Goal: Transaction & Acquisition: Purchase product/service

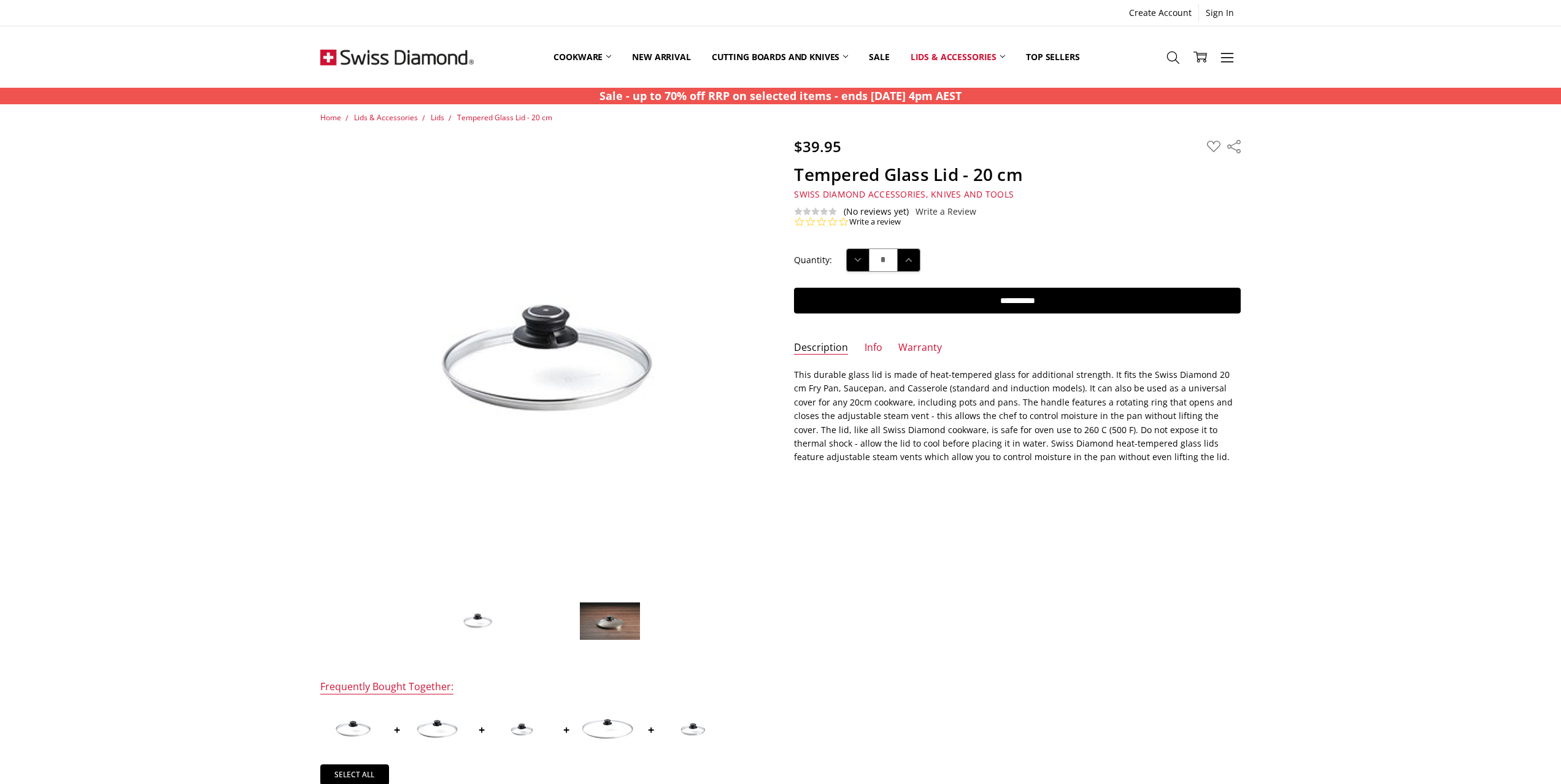
click at [623, 630] on img at bounding box center [610, 621] width 61 height 39
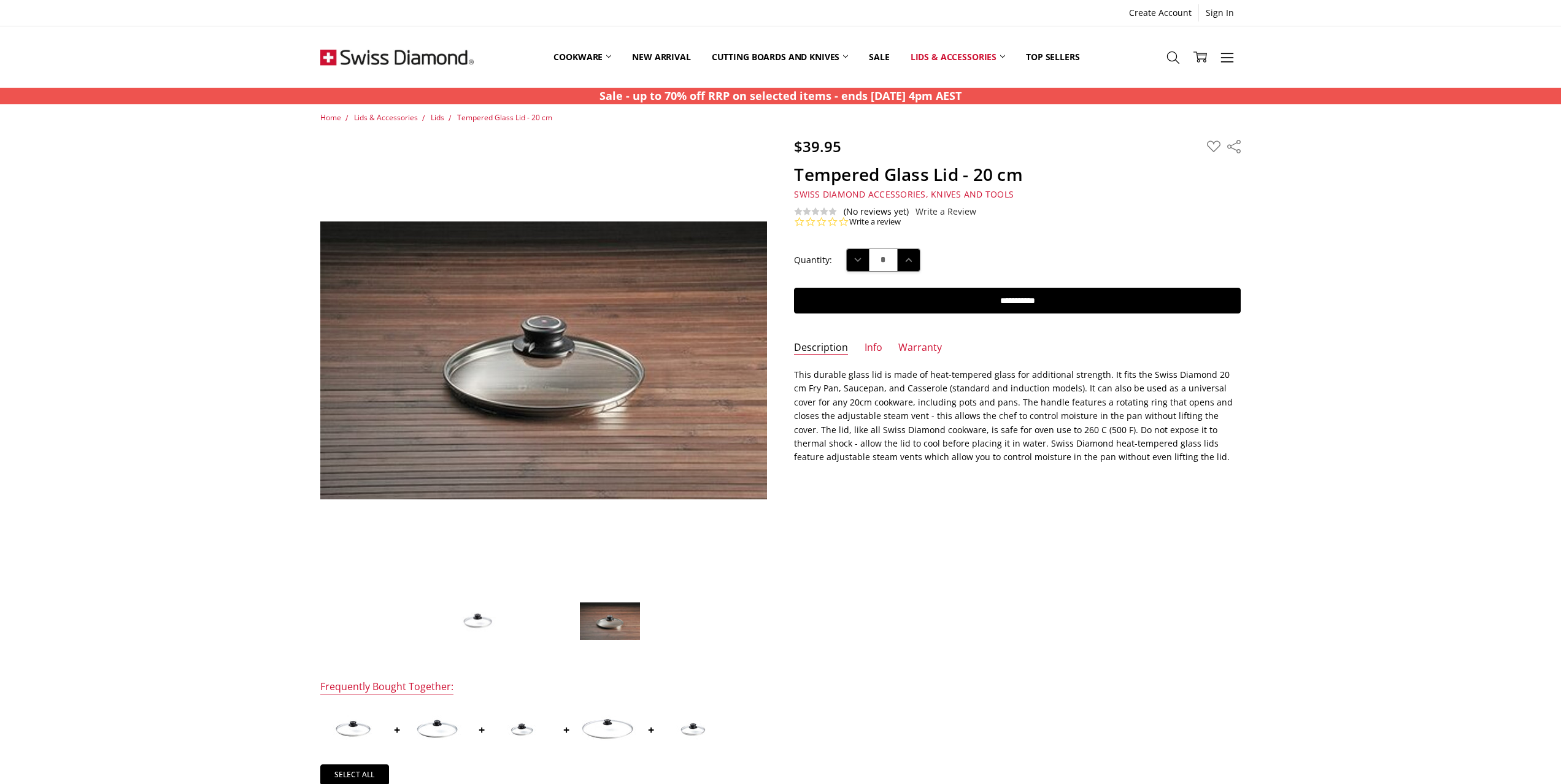
click at [527, 731] on img at bounding box center [522, 729] width 61 height 38
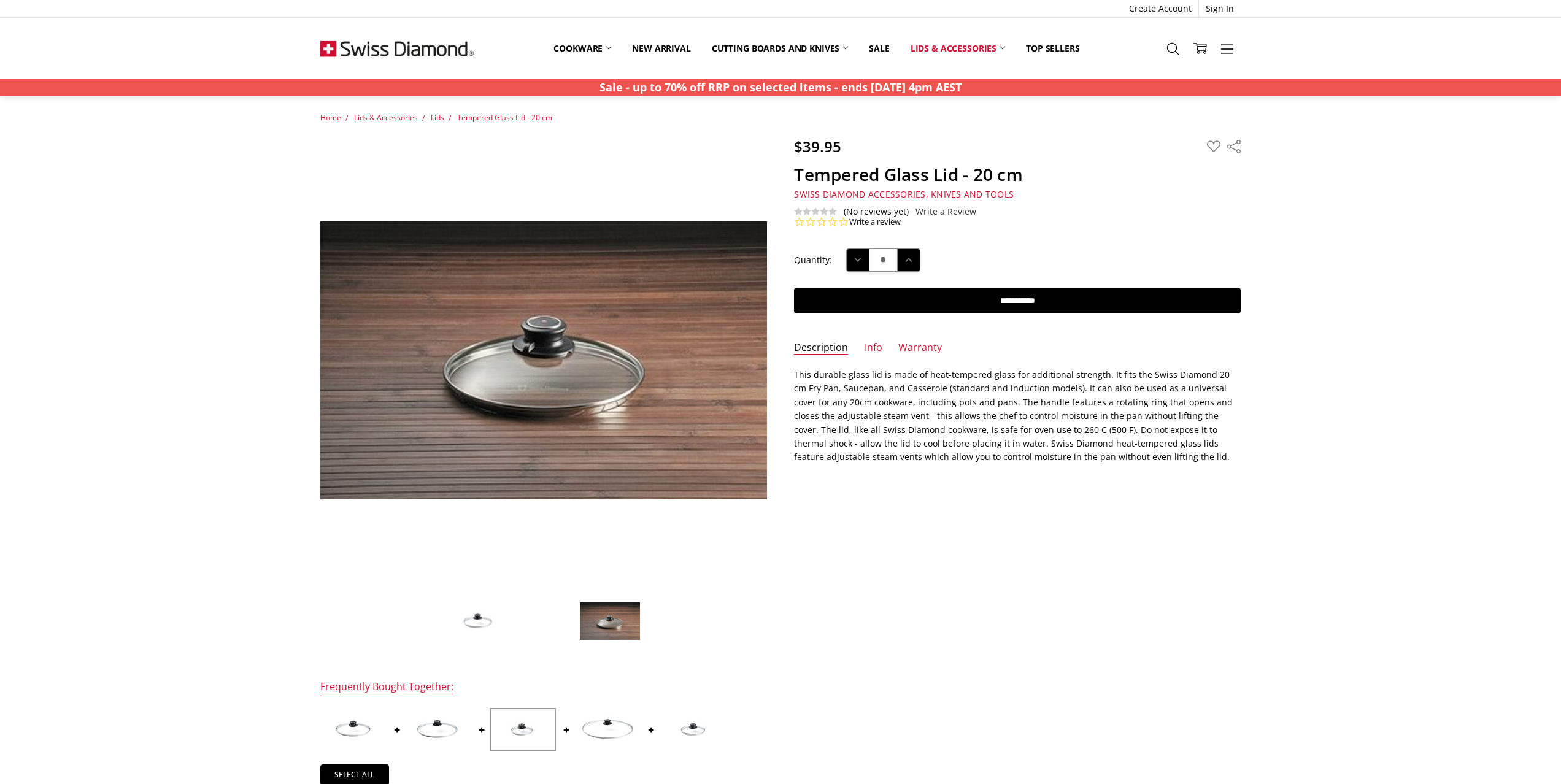
scroll to position [448, 0]
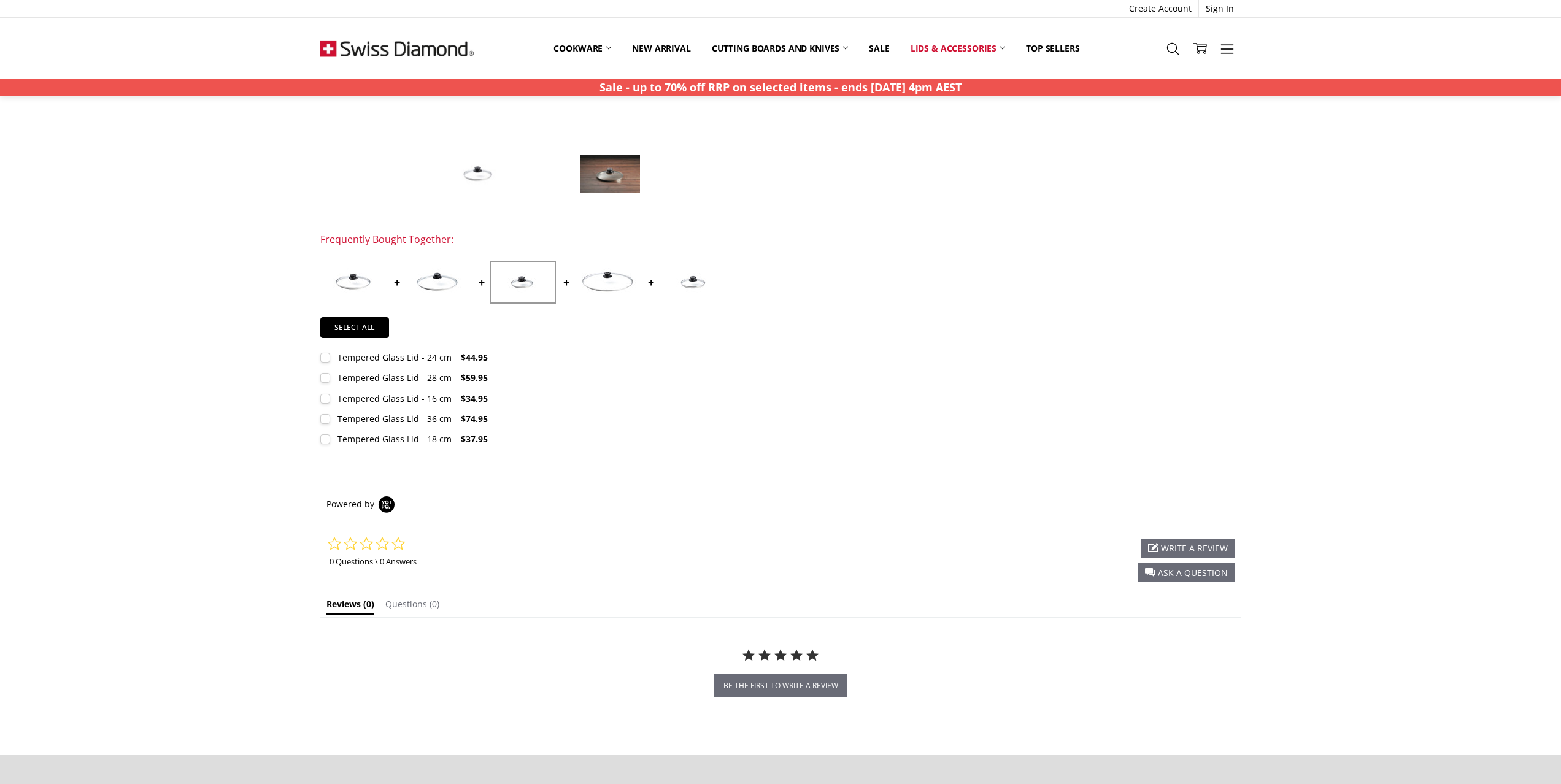
click at [571, 405] on div "Tempered Glass Lid - 16 cm $34.95 MSRP: You save Quantity: *" at bounding box center [544, 398] width 447 height 14
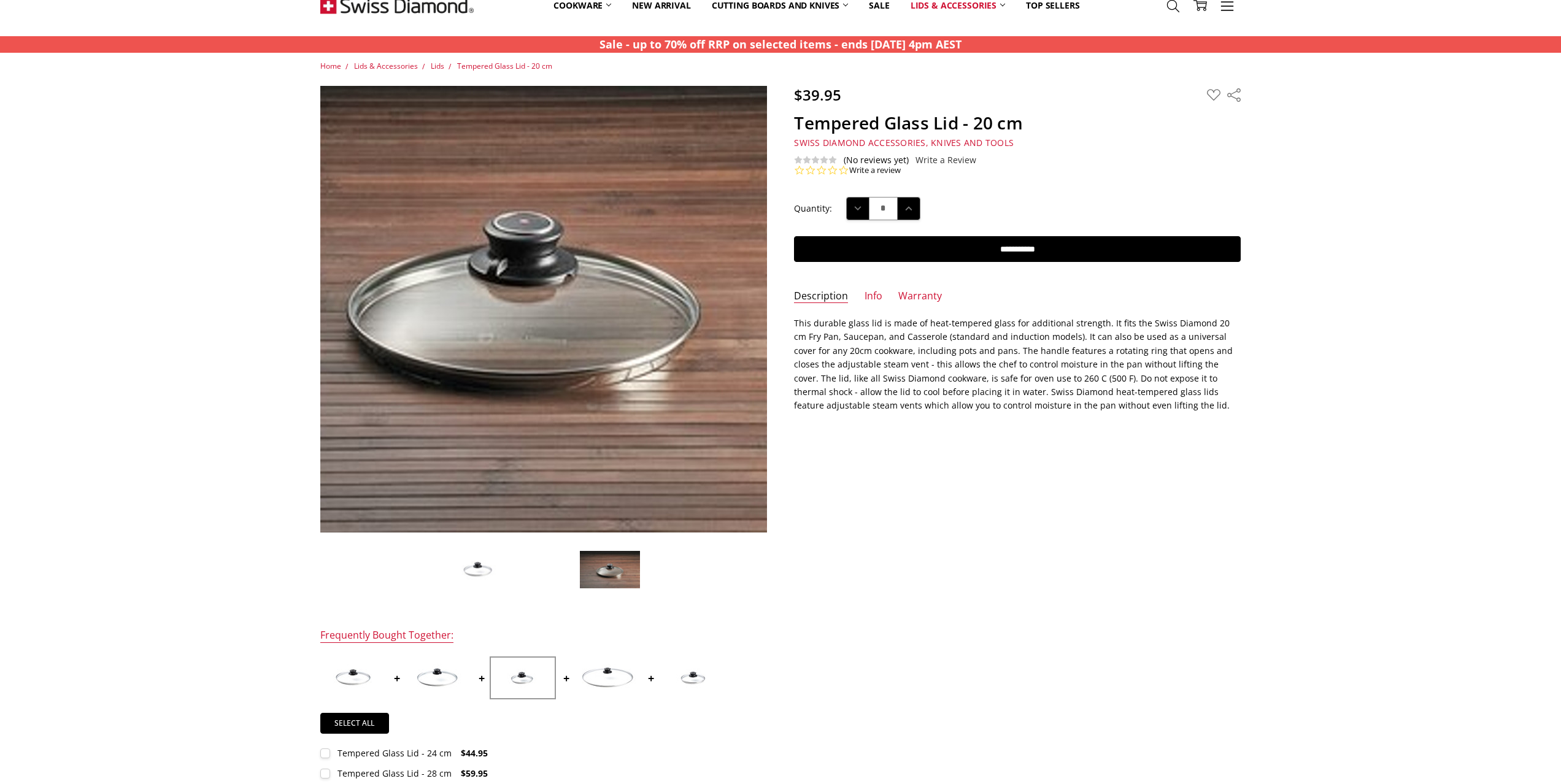
scroll to position [0, 0]
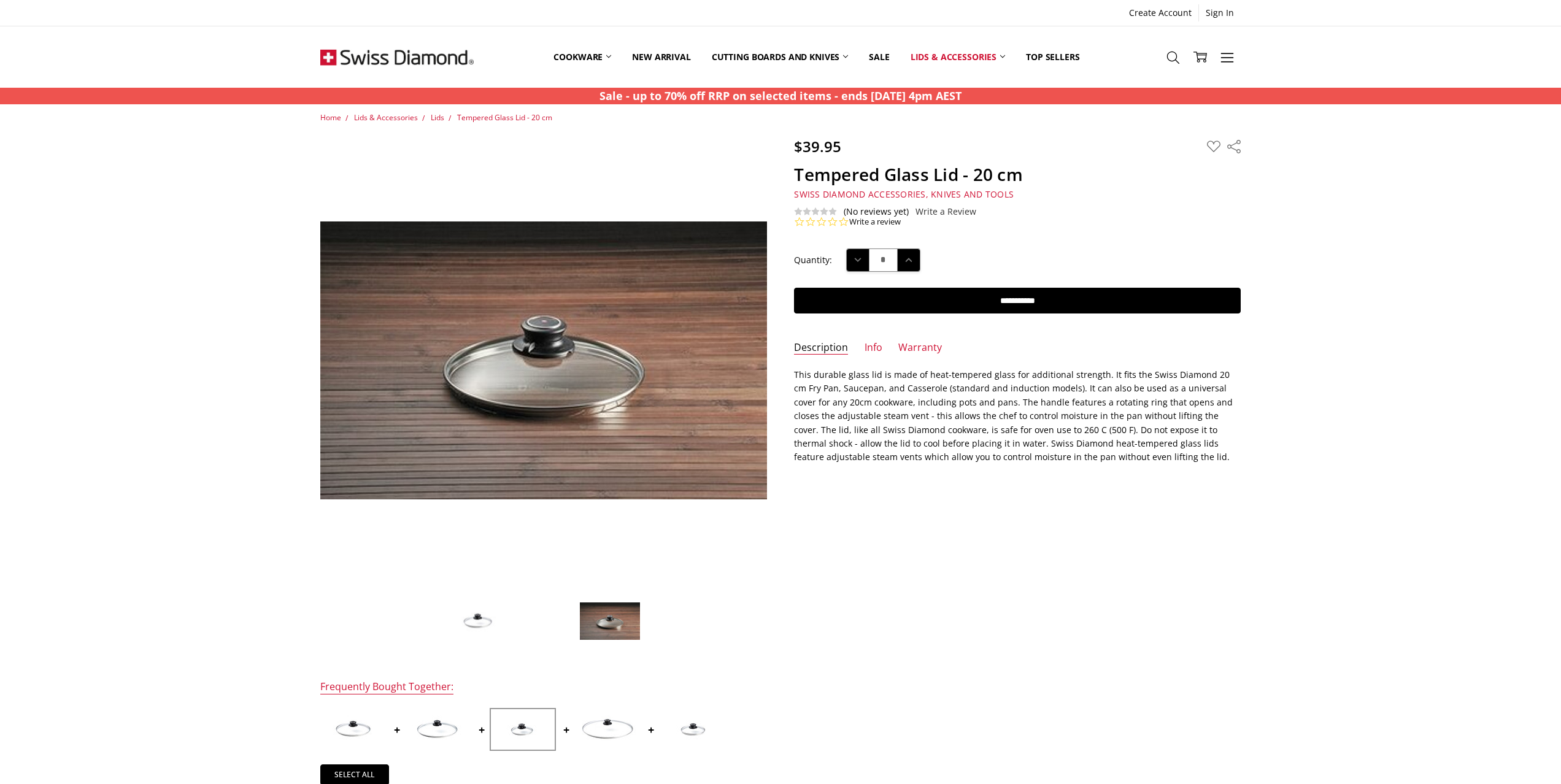
click at [1102, 481] on div "$39.95 MSRP: You save Add to Wish List" at bounding box center [781, 530] width 948 height 784
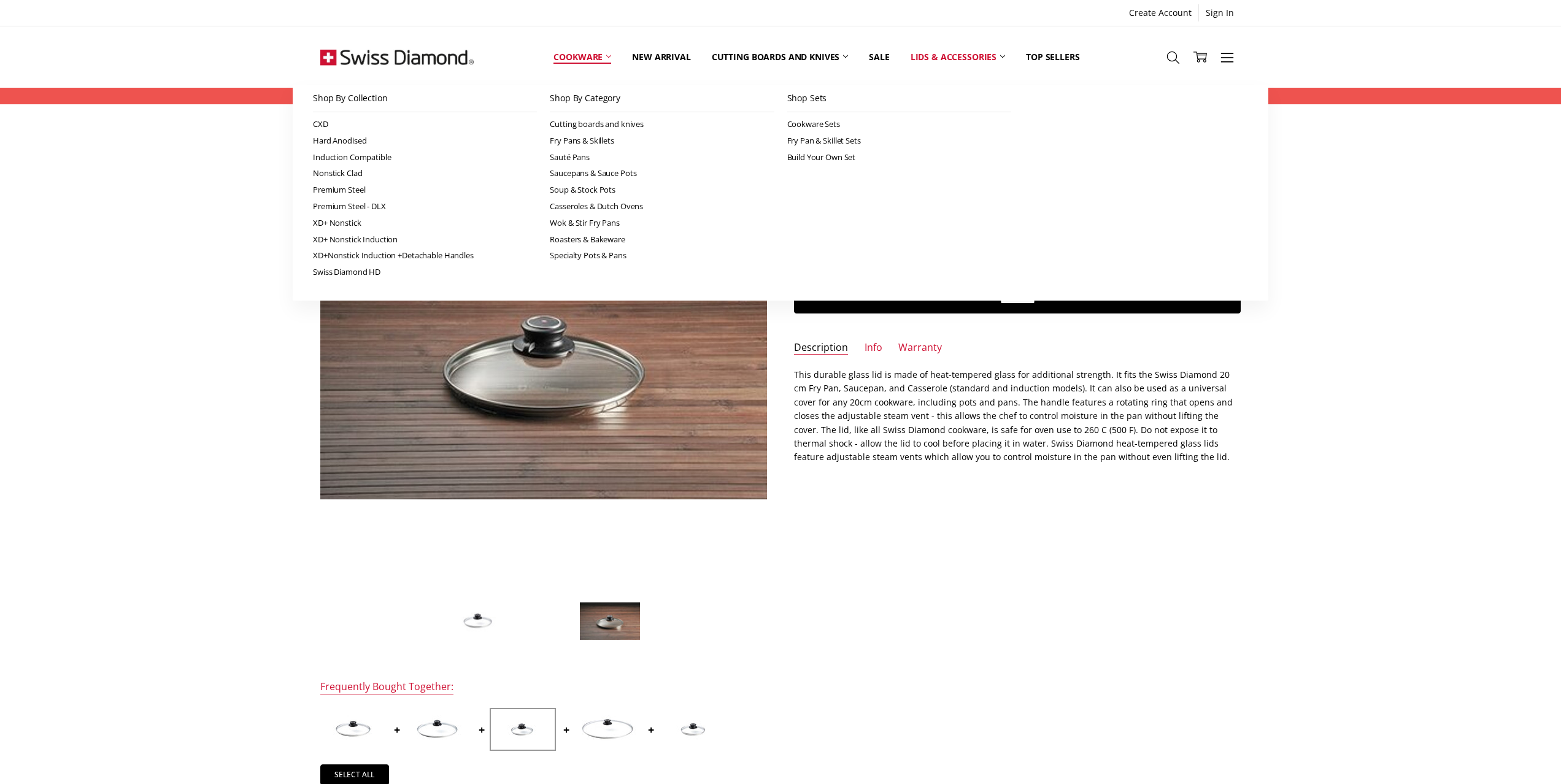
click at [588, 70] on link "Cookware" at bounding box center [583, 57] width 79 height 55
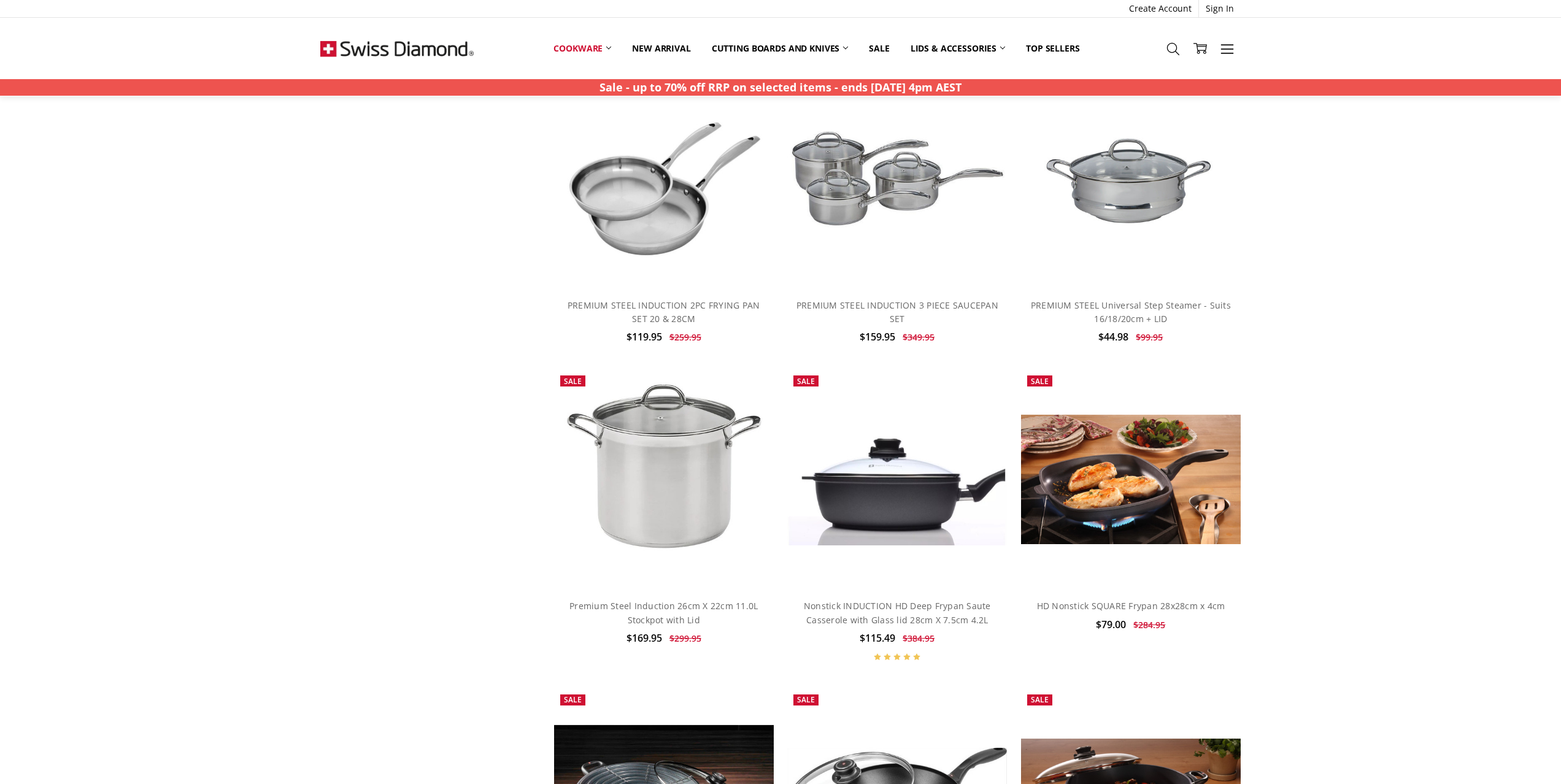
scroll to position [9765, 0]
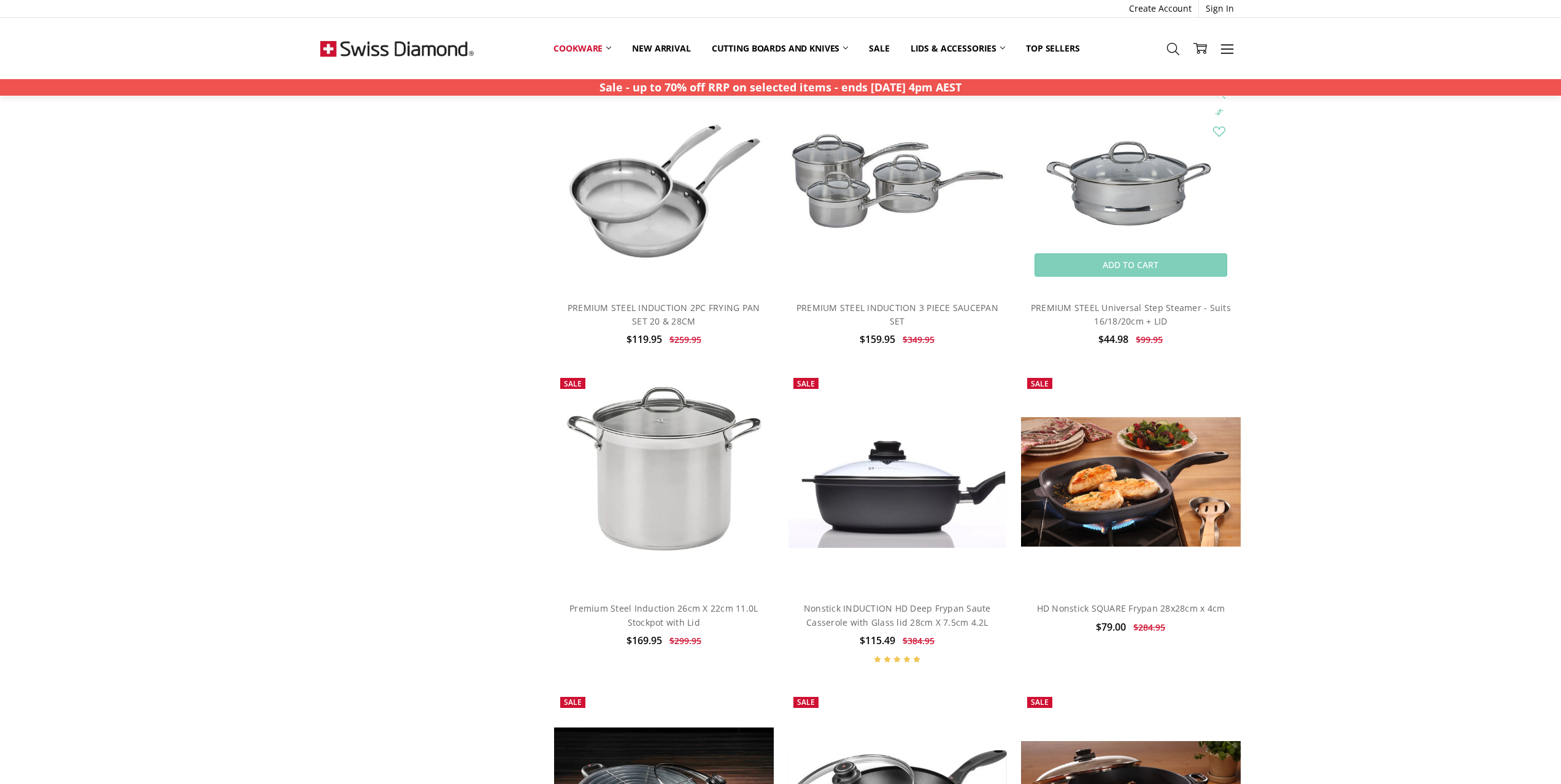
click at [1161, 232] on img at bounding box center [1131, 180] width 220 height 220
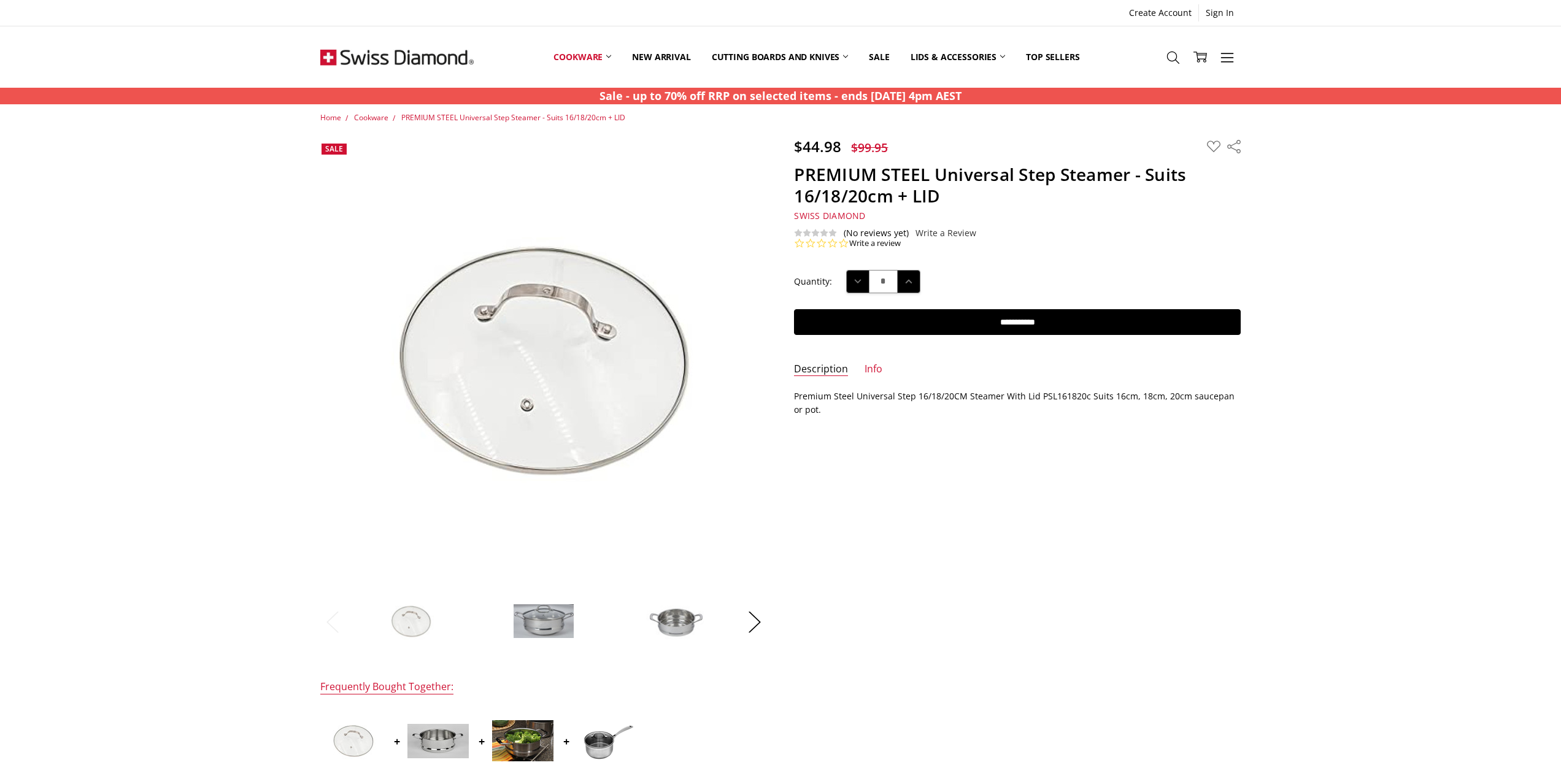
click at [551, 628] on img at bounding box center [543, 621] width 61 height 35
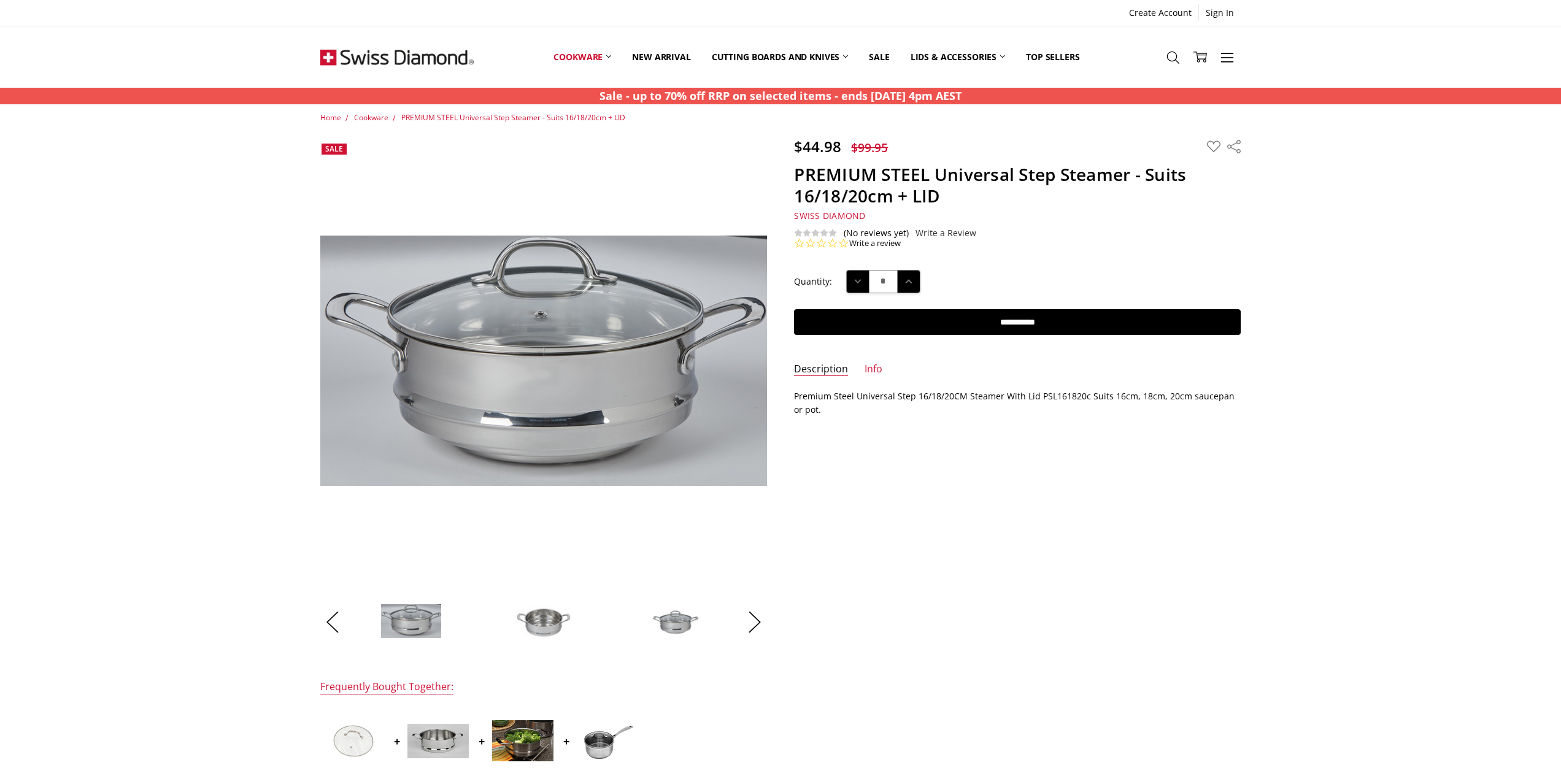
click at [549, 619] on img at bounding box center [543, 621] width 61 height 61
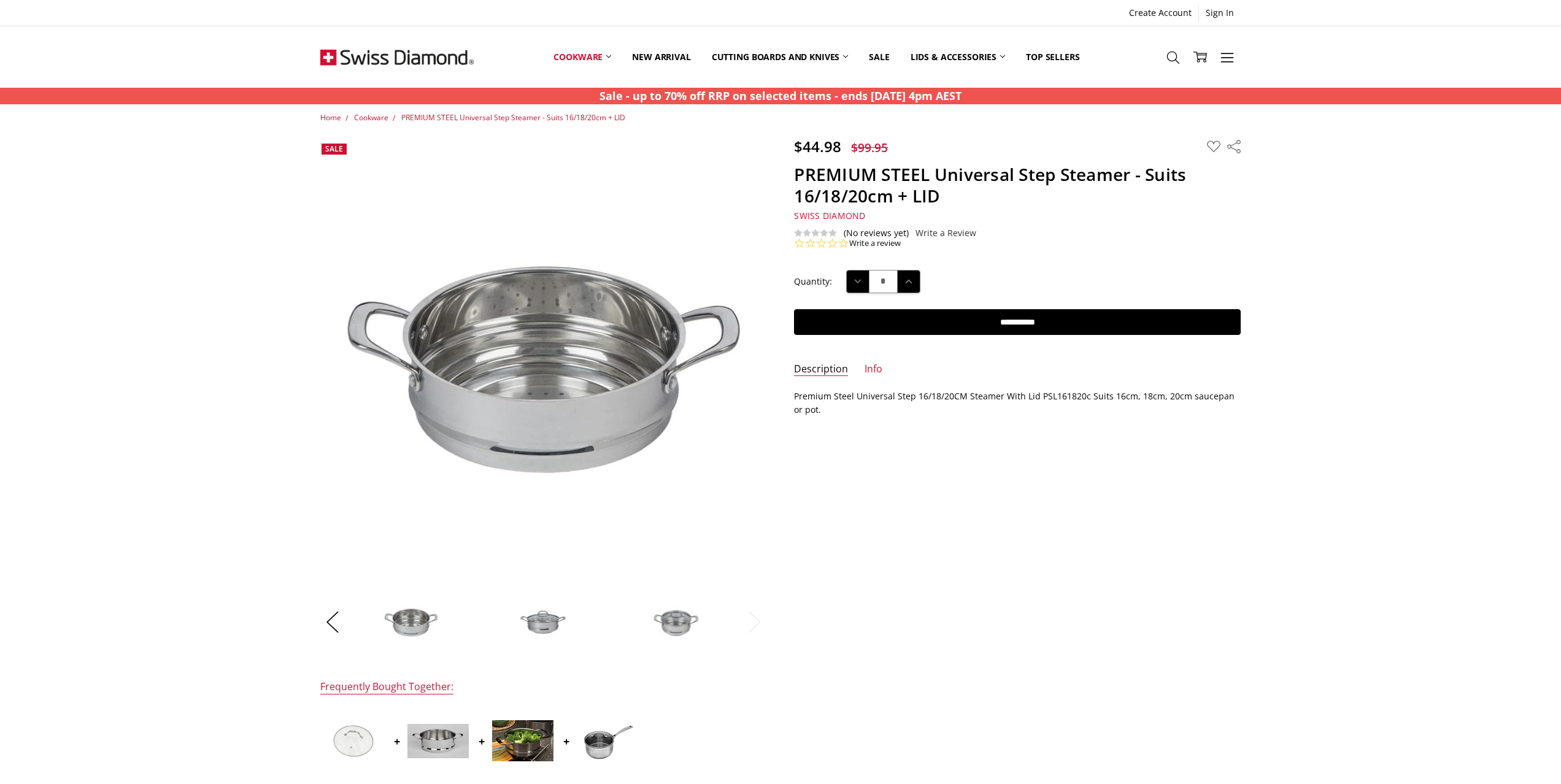
click at [540, 628] on img at bounding box center [543, 621] width 61 height 61
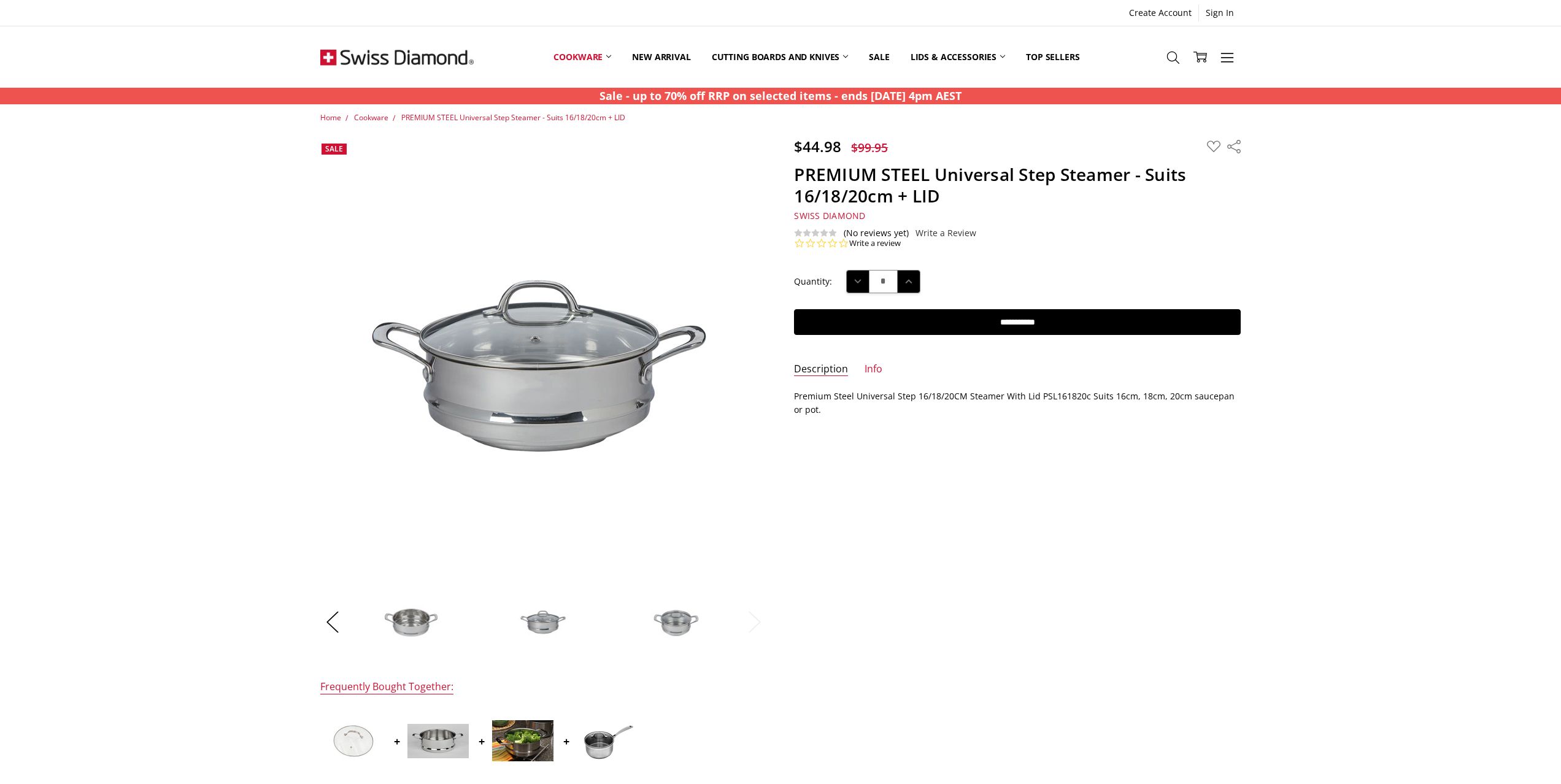
click at [648, 619] on img at bounding box center [676, 621] width 61 height 61
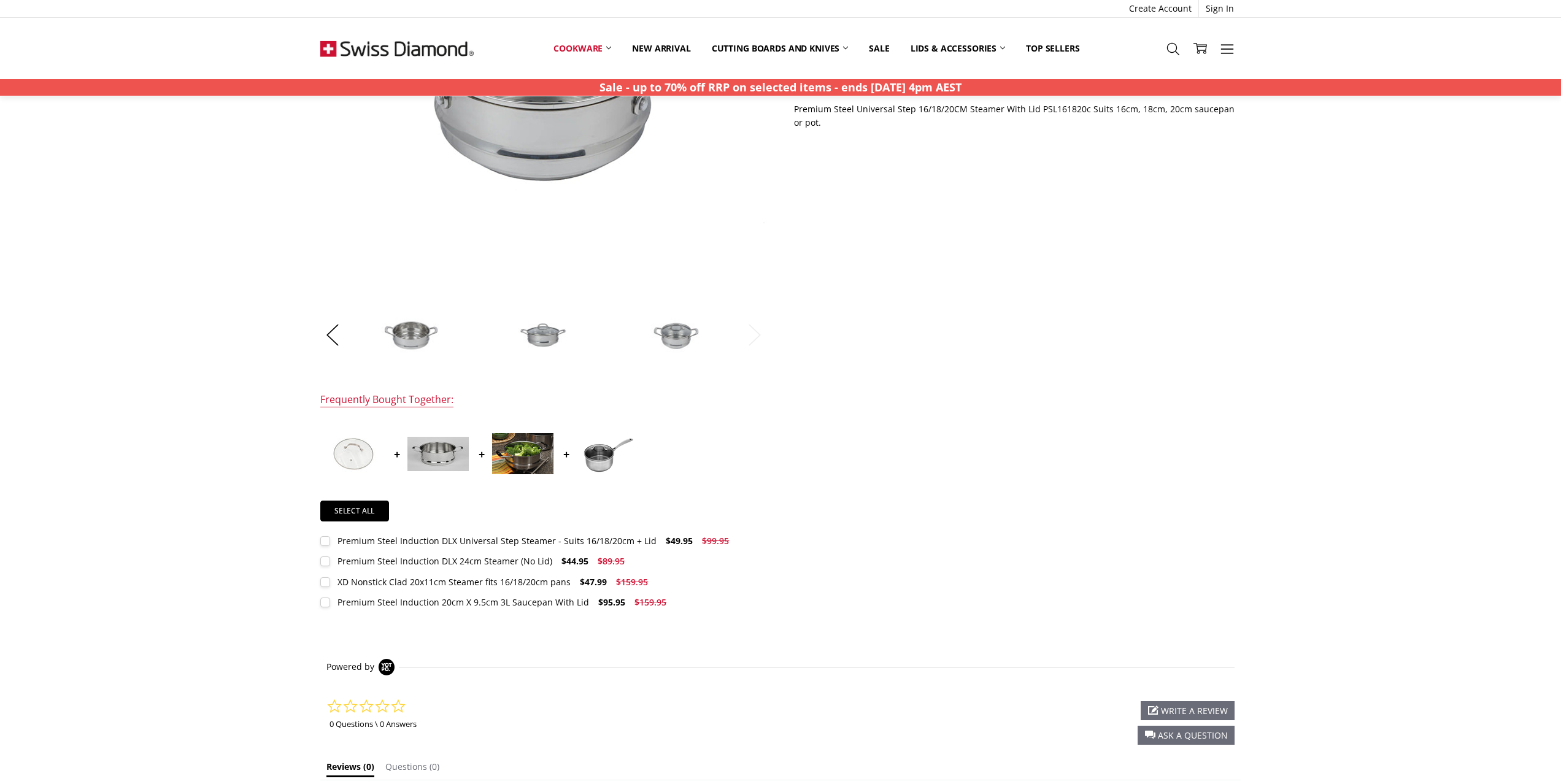
scroll to position [389, 0]
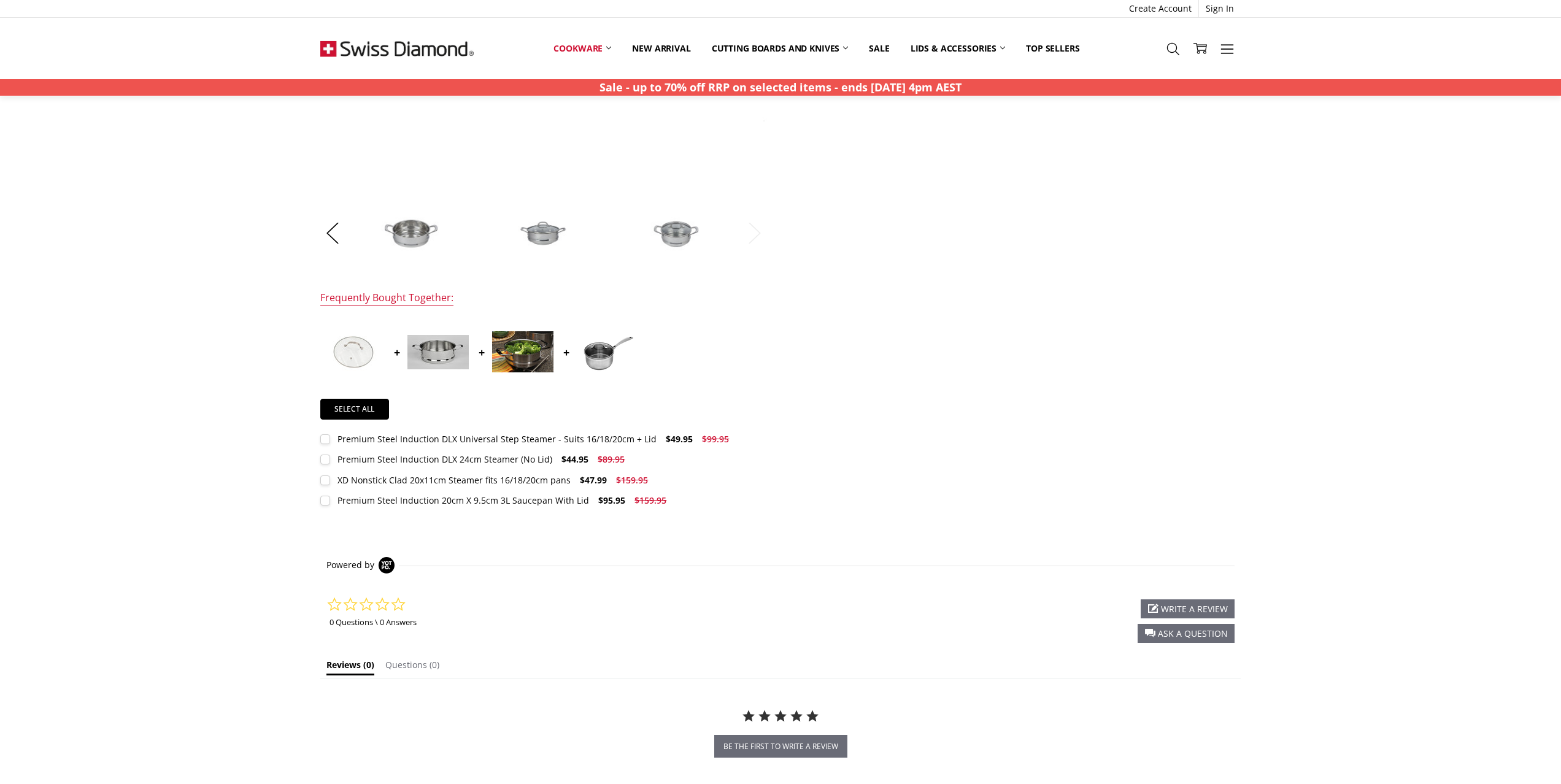
click at [437, 374] on div at bounding box center [544, 355] width 447 height 73
click at [442, 361] on img at bounding box center [438, 352] width 61 height 34
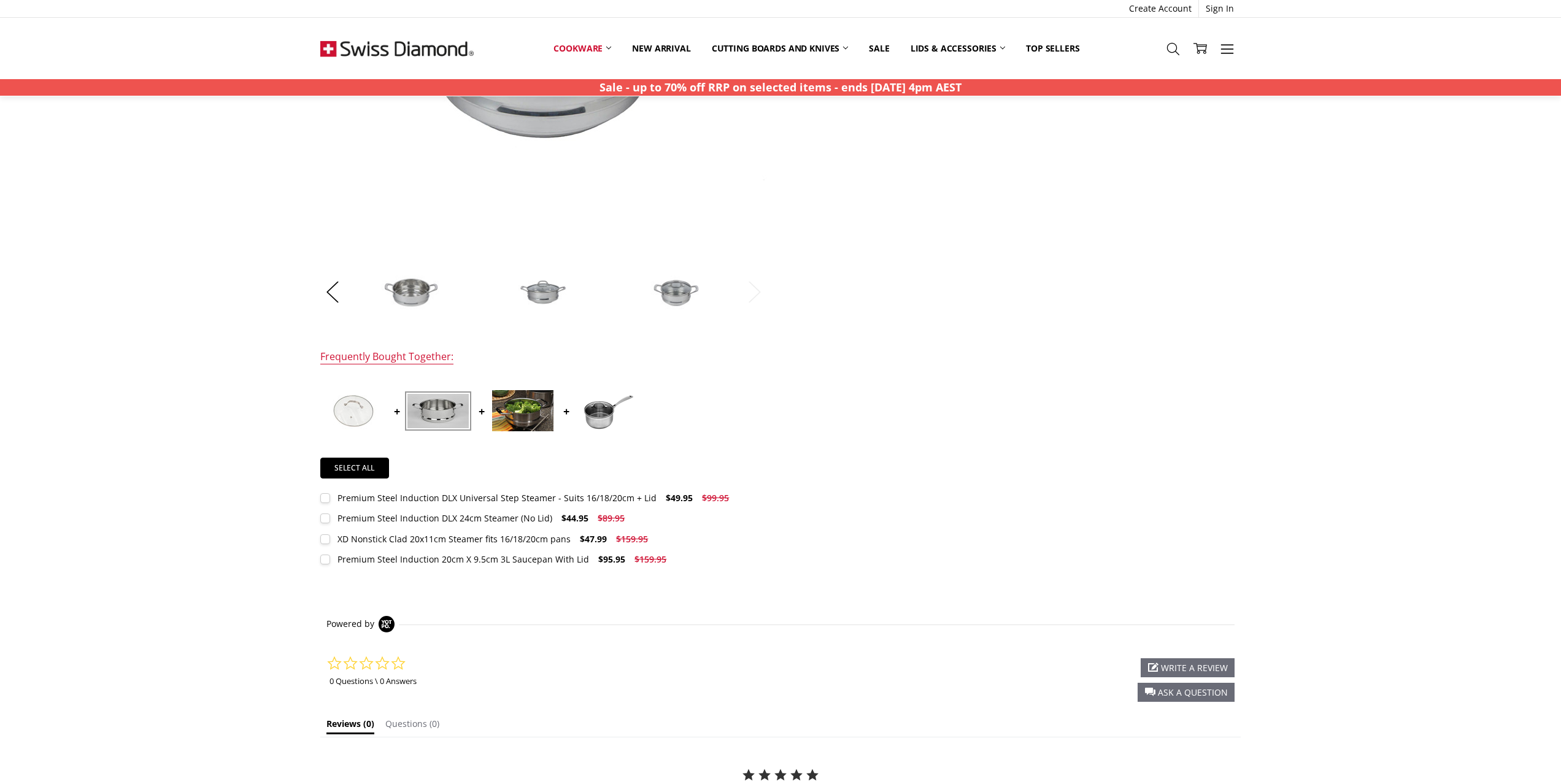
scroll to position [282, 0]
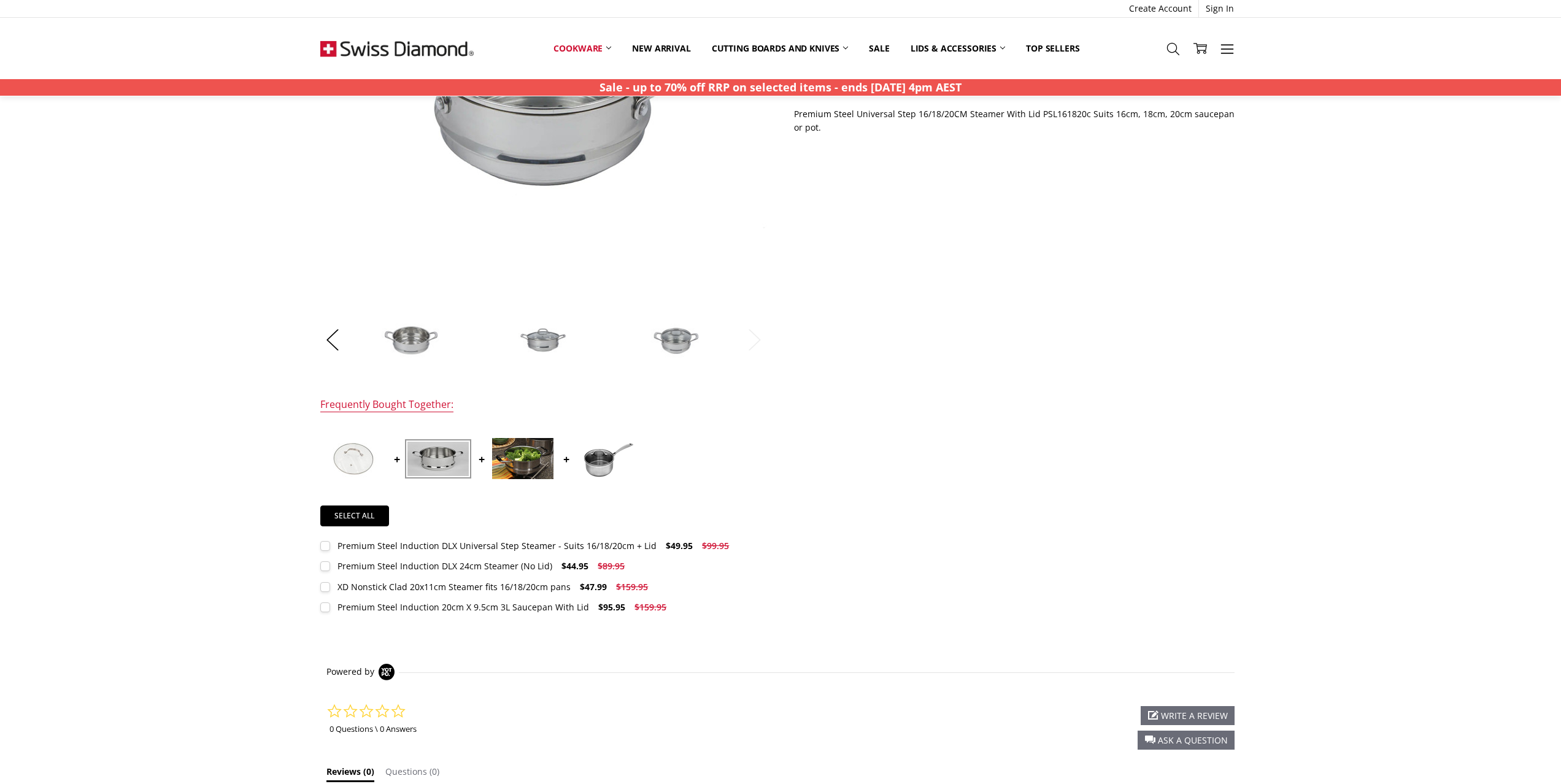
click at [608, 474] on img at bounding box center [607, 459] width 61 height 39
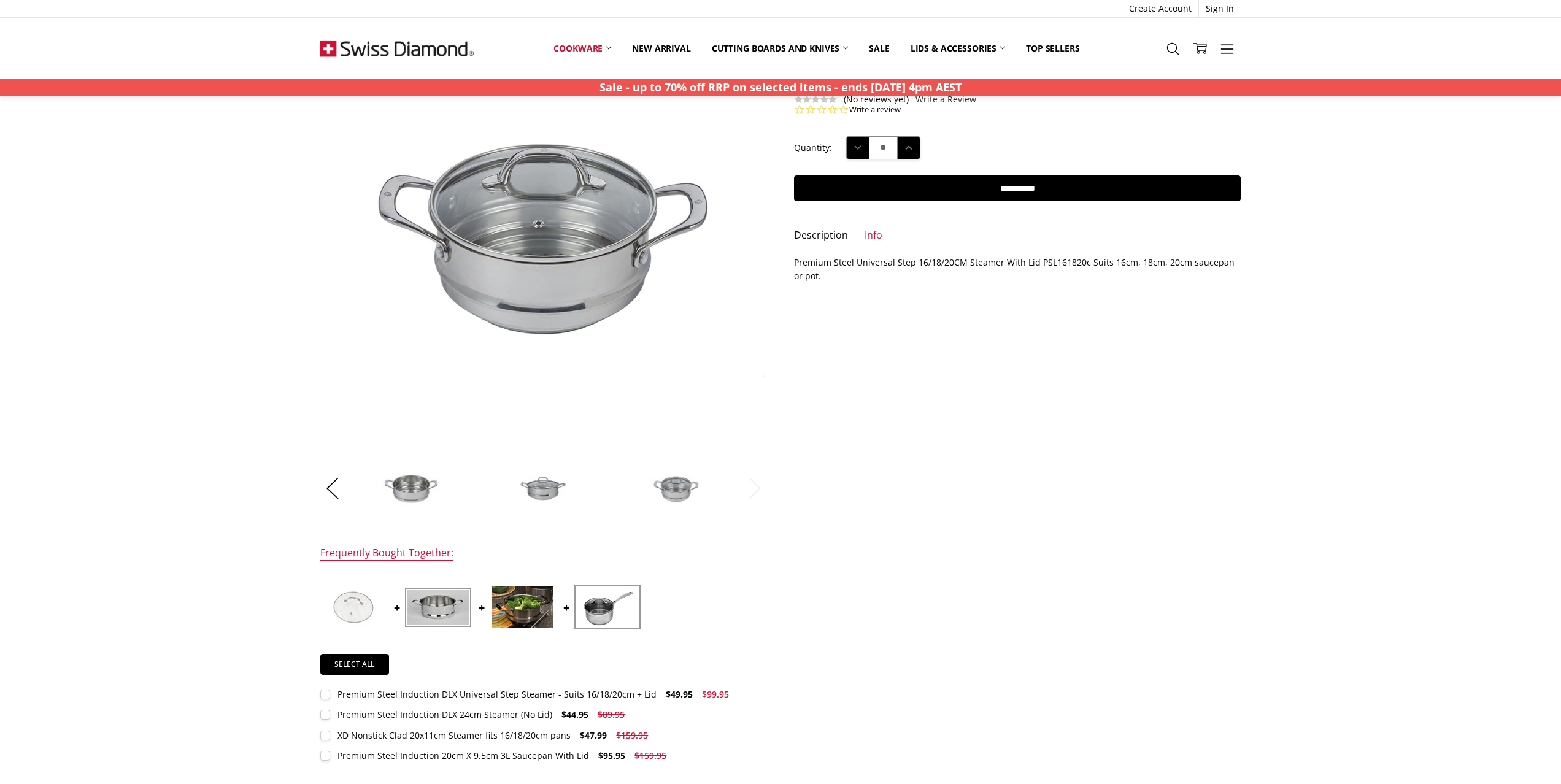
scroll to position [74, 0]
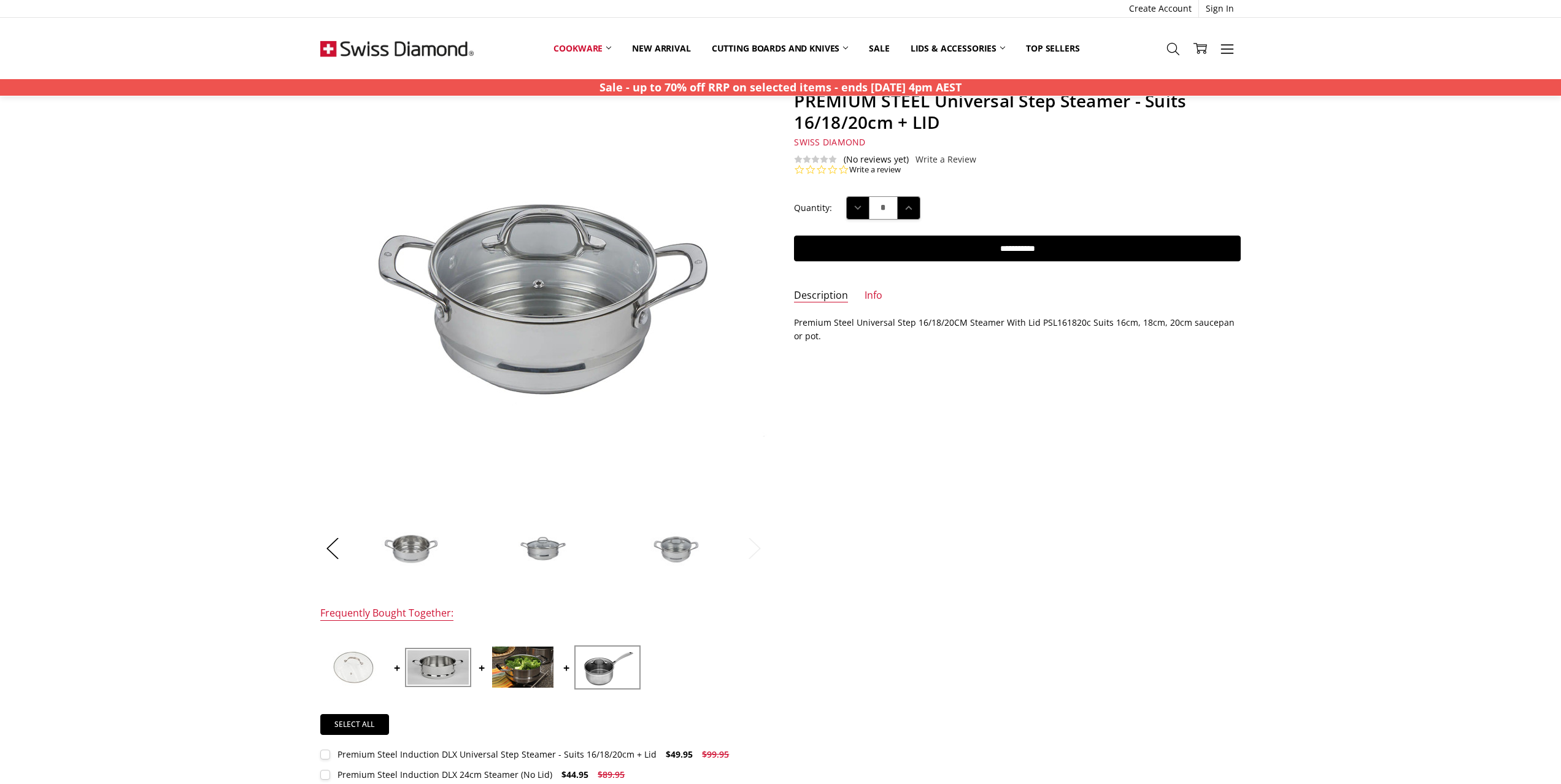
click at [618, 671] on img at bounding box center [607, 667] width 61 height 39
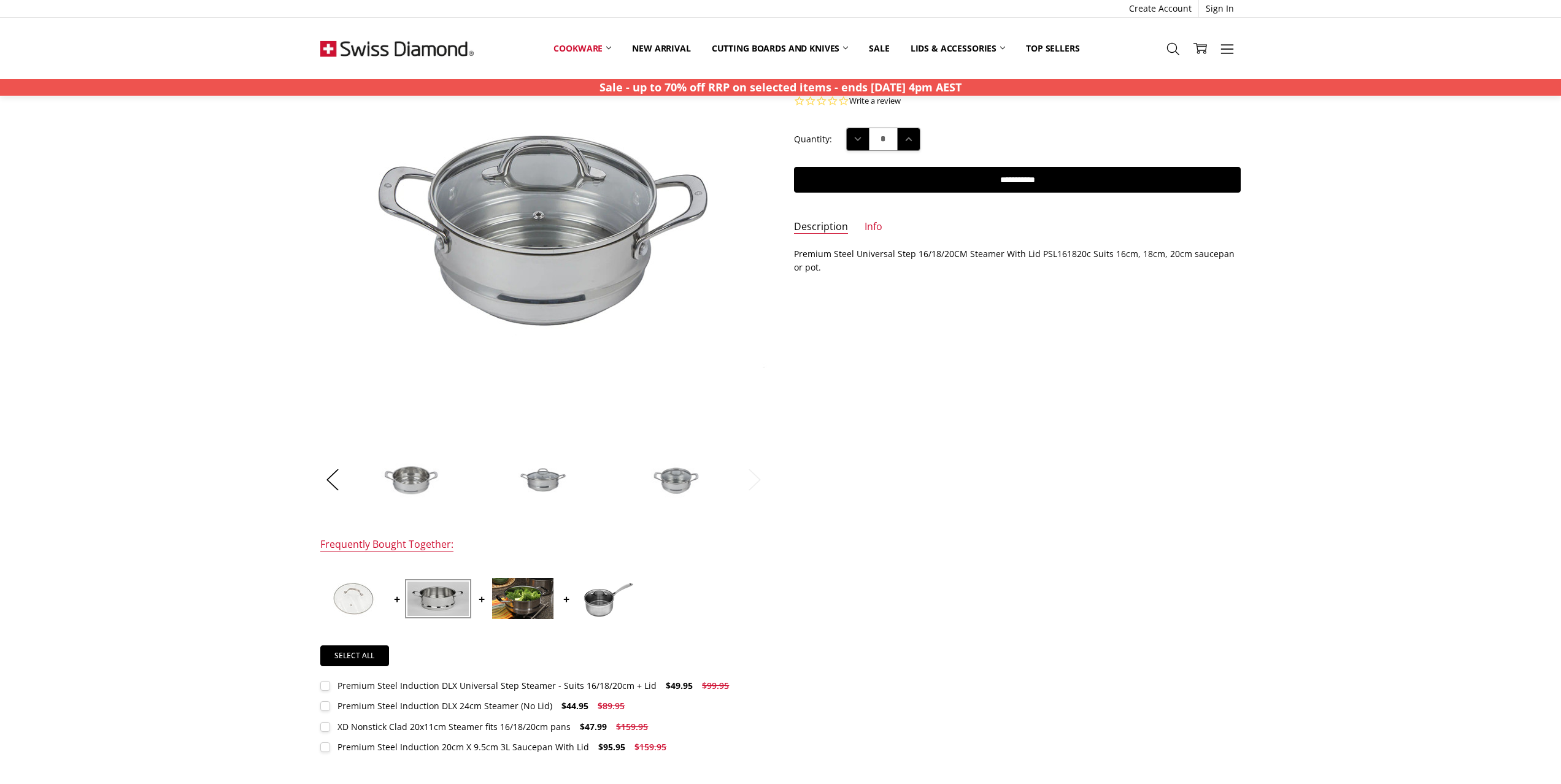
scroll to position [121, 0]
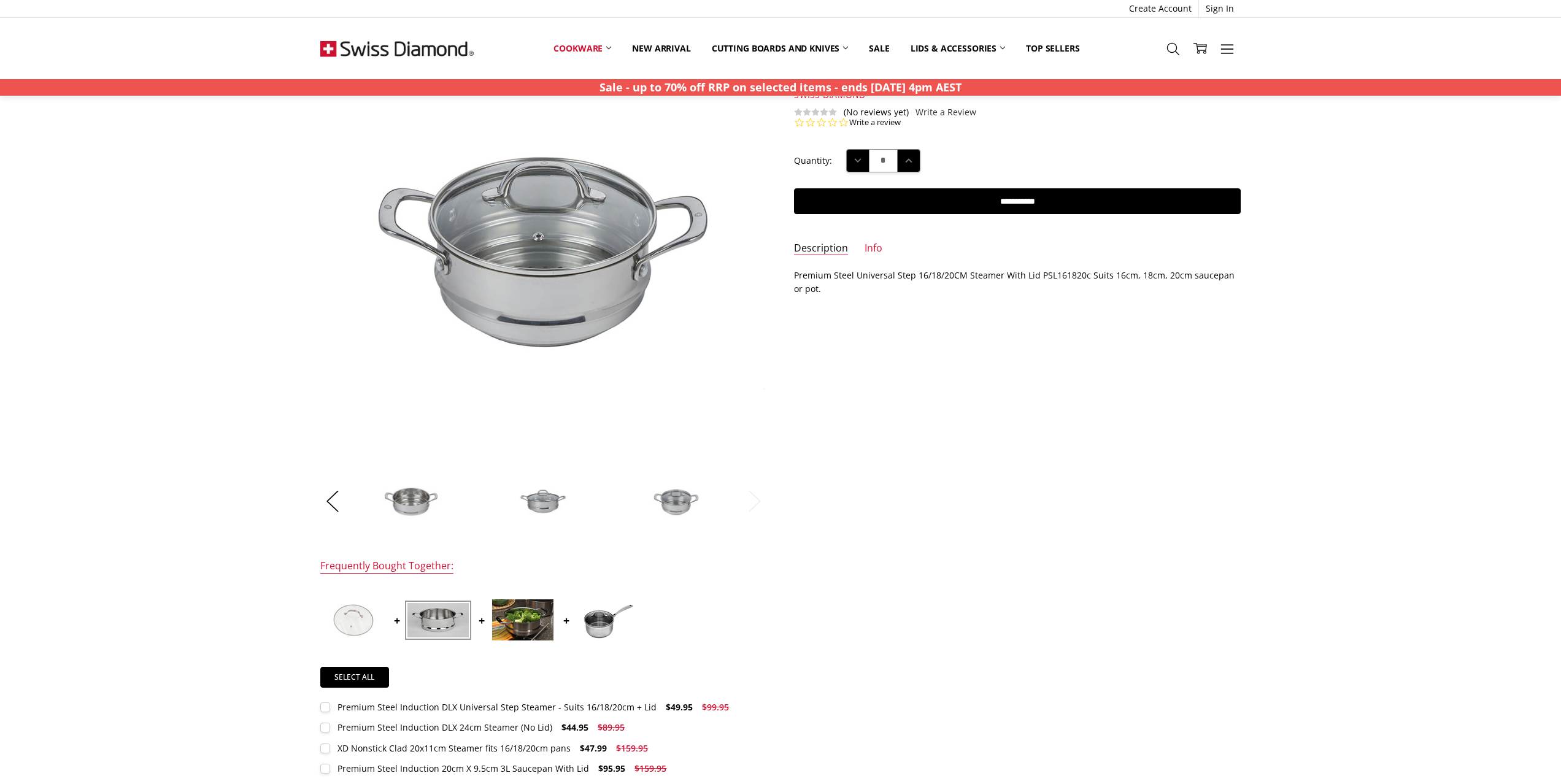
click at [526, 613] on img at bounding box center [522, 620] width 61 height 41
click at [588, 617] on img at bounding box center [607, 620] width 61 height 39
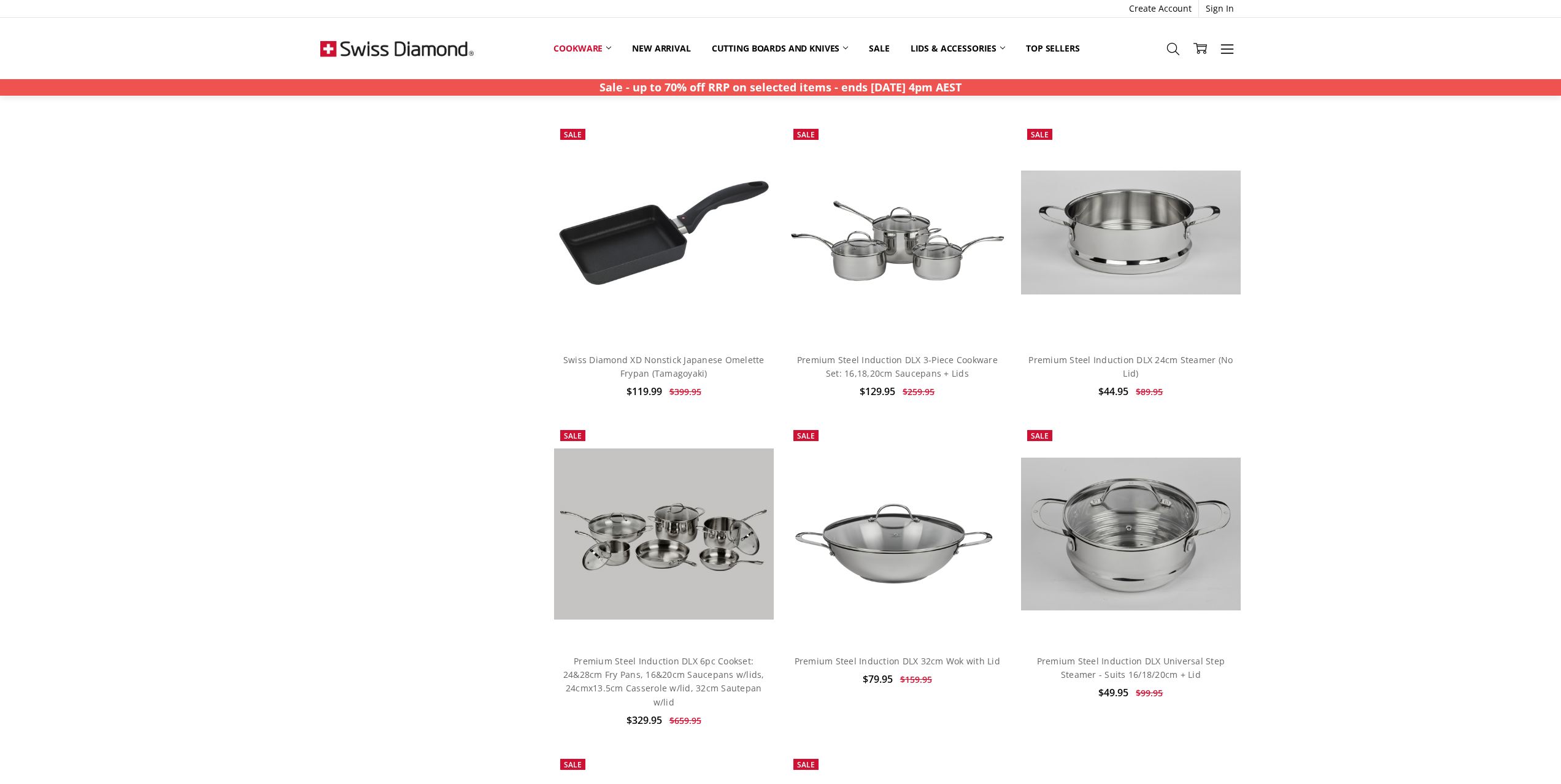
scroll to position [7259, 0]
click at [1155, 270] on img at bounding box center [1131, 232] width 220 height 124
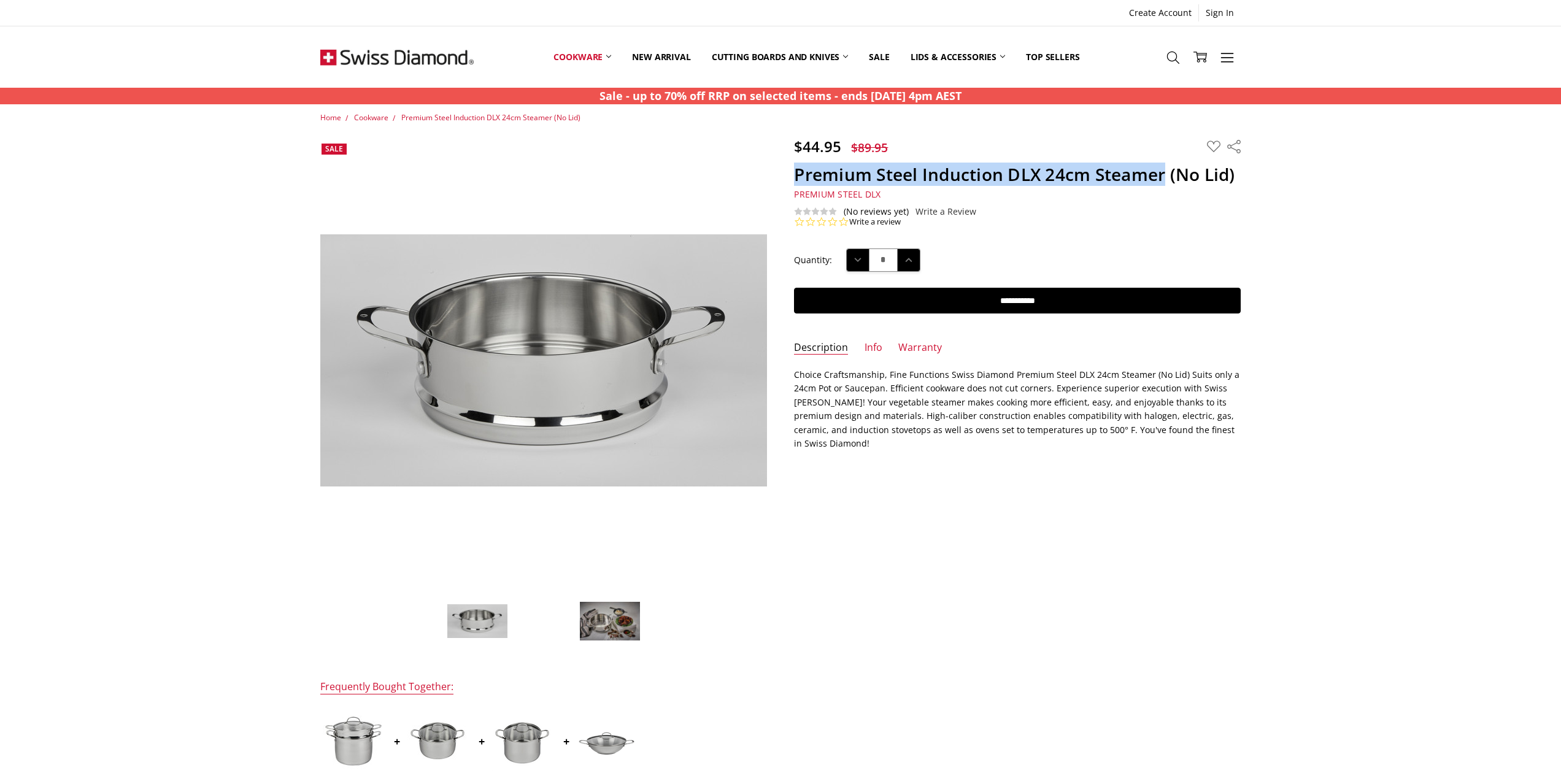
drag, startPoint x: 792, startPoint y: 181, endPoint x: 1163, endPoint y: 180, distance: 371.0
click at [1163, 180] on section "$44.95 $89.95 MSRP: You save Add to Wish List" at bounding box center [1018, 183] width 474 height 90
copy h1 "Premium Steel Induction DLX 24cm Steamer"
click at [1173, 59] on icon at bounding box center [1173, 57] width 14 height 14
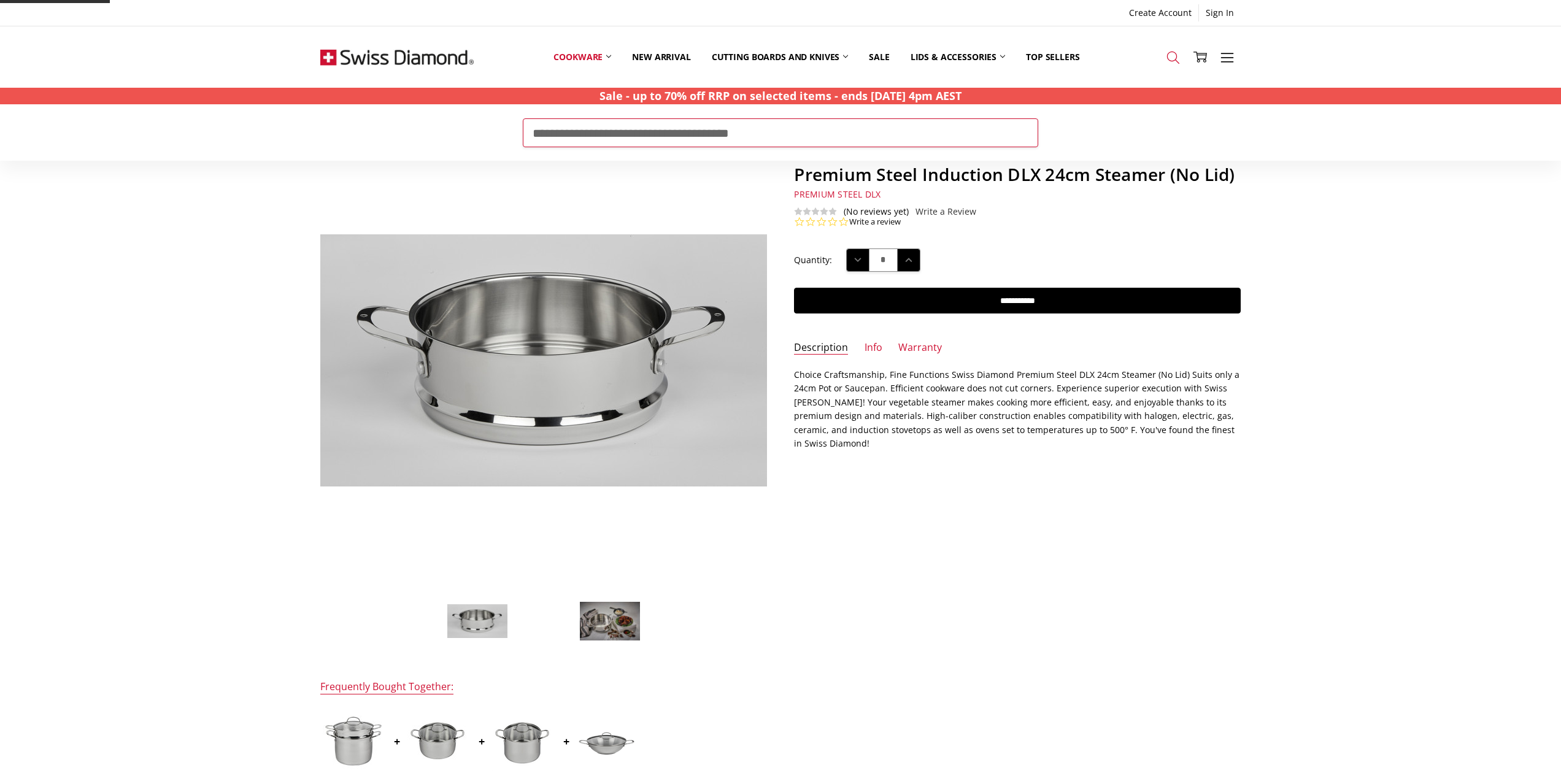
type input "**********"
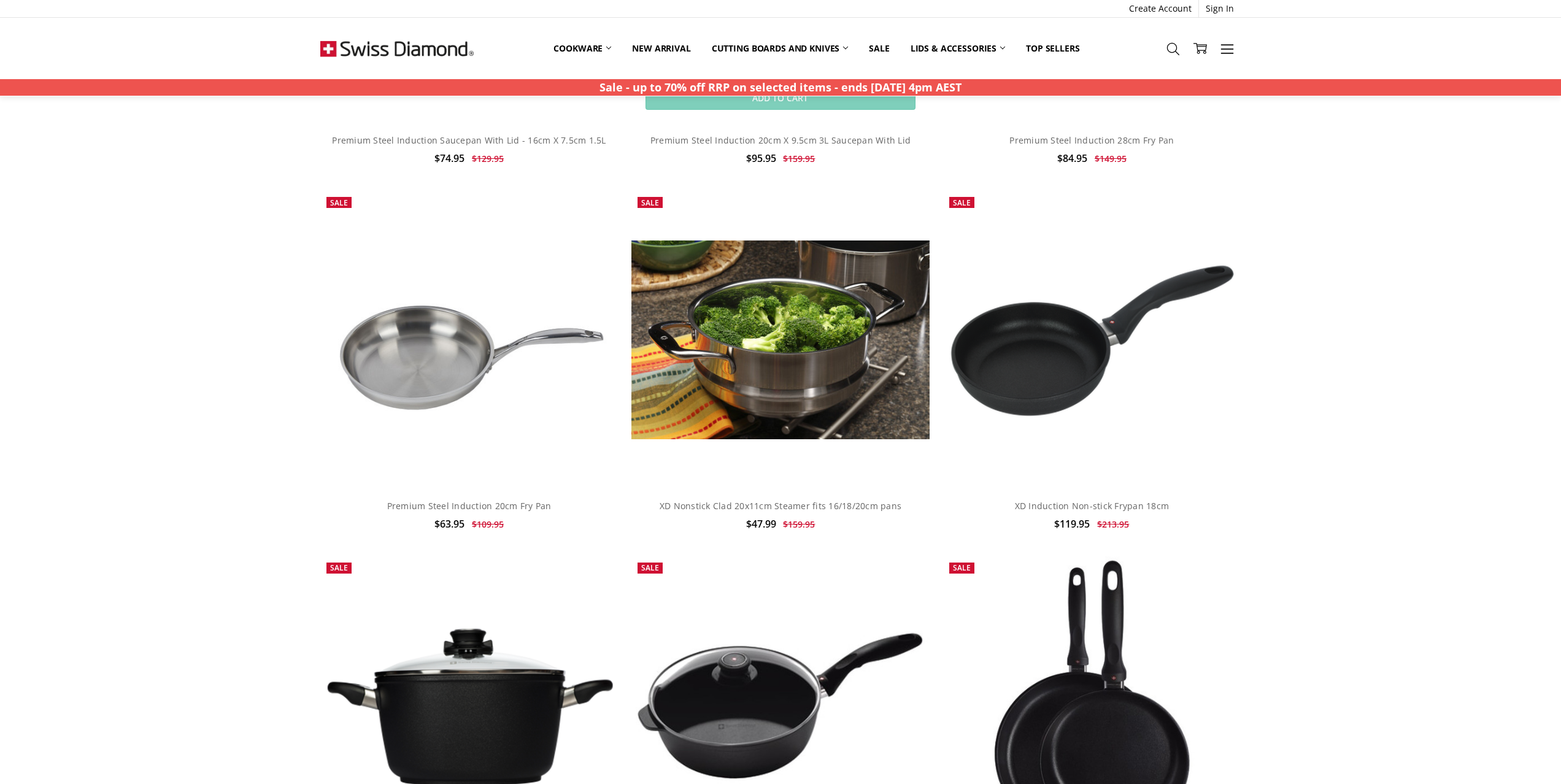
scroll to position [5258, 0]
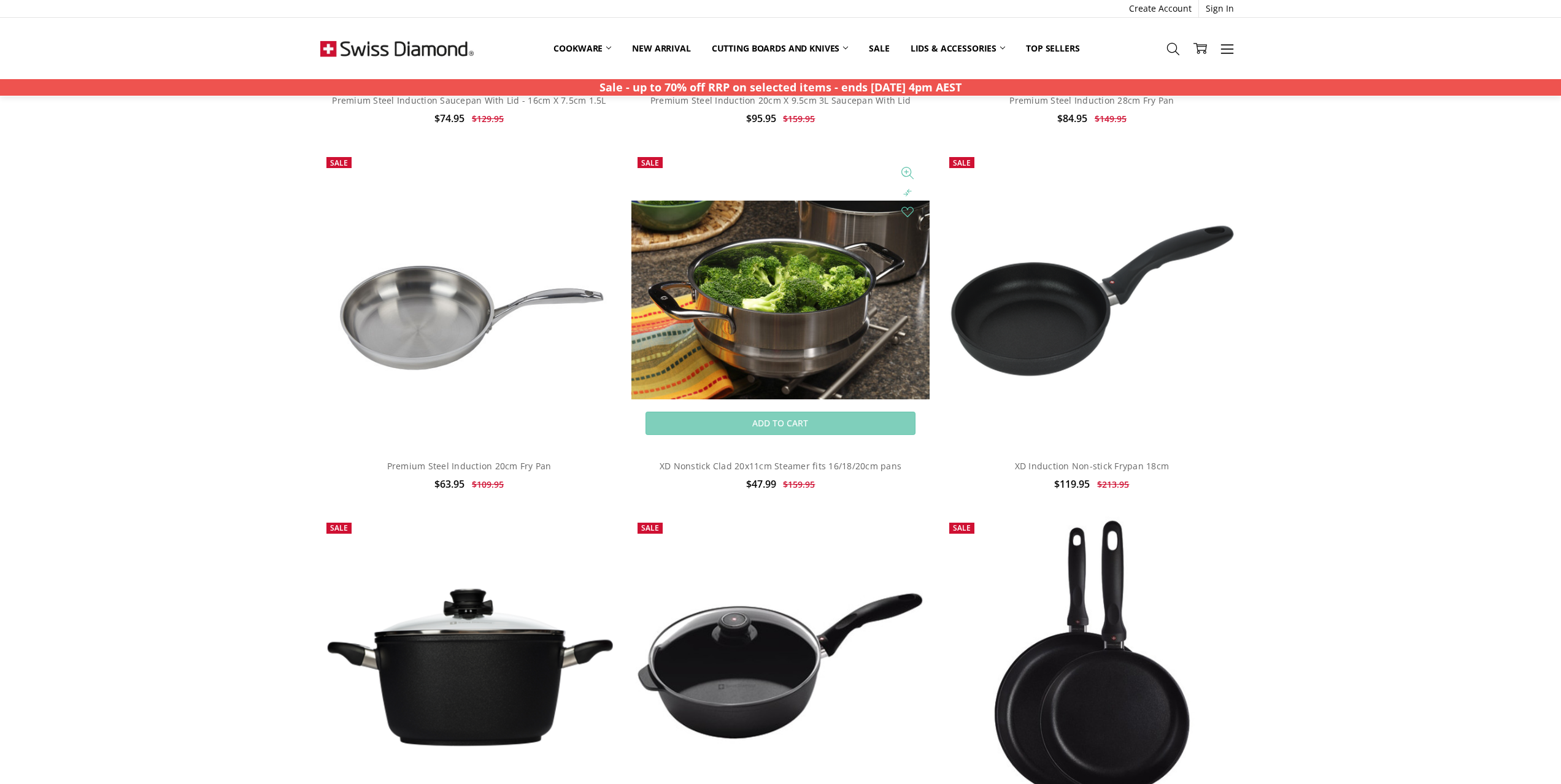
click at [829, 369] on img at bounding box center [780, 300] width 298 height 199
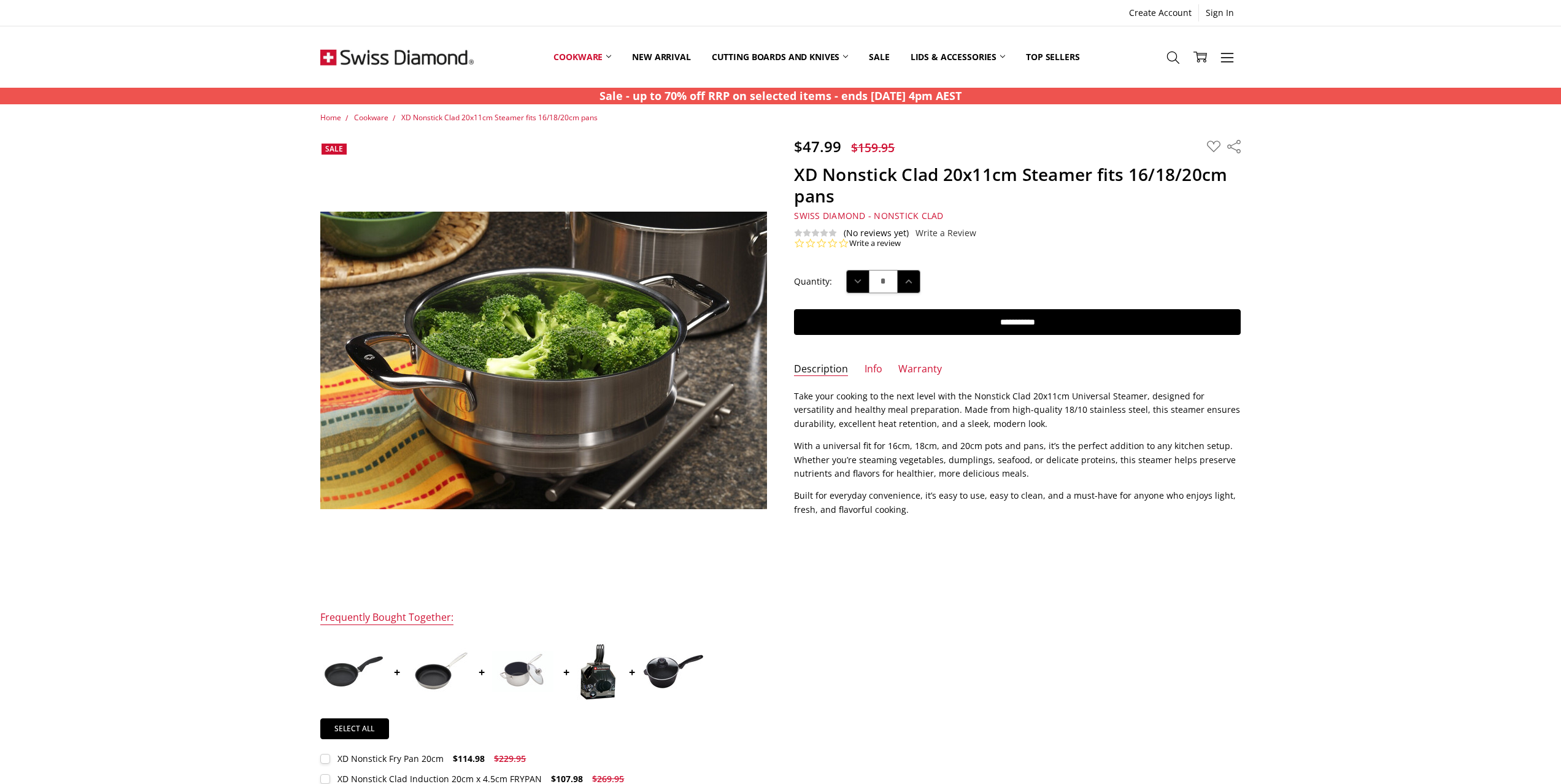
click at [419, 119] on span "XD Nonstick Clad 20x11cm Steamer fits 16/18/20cm pans" at bounding box center [499, 118] width 196 height 10
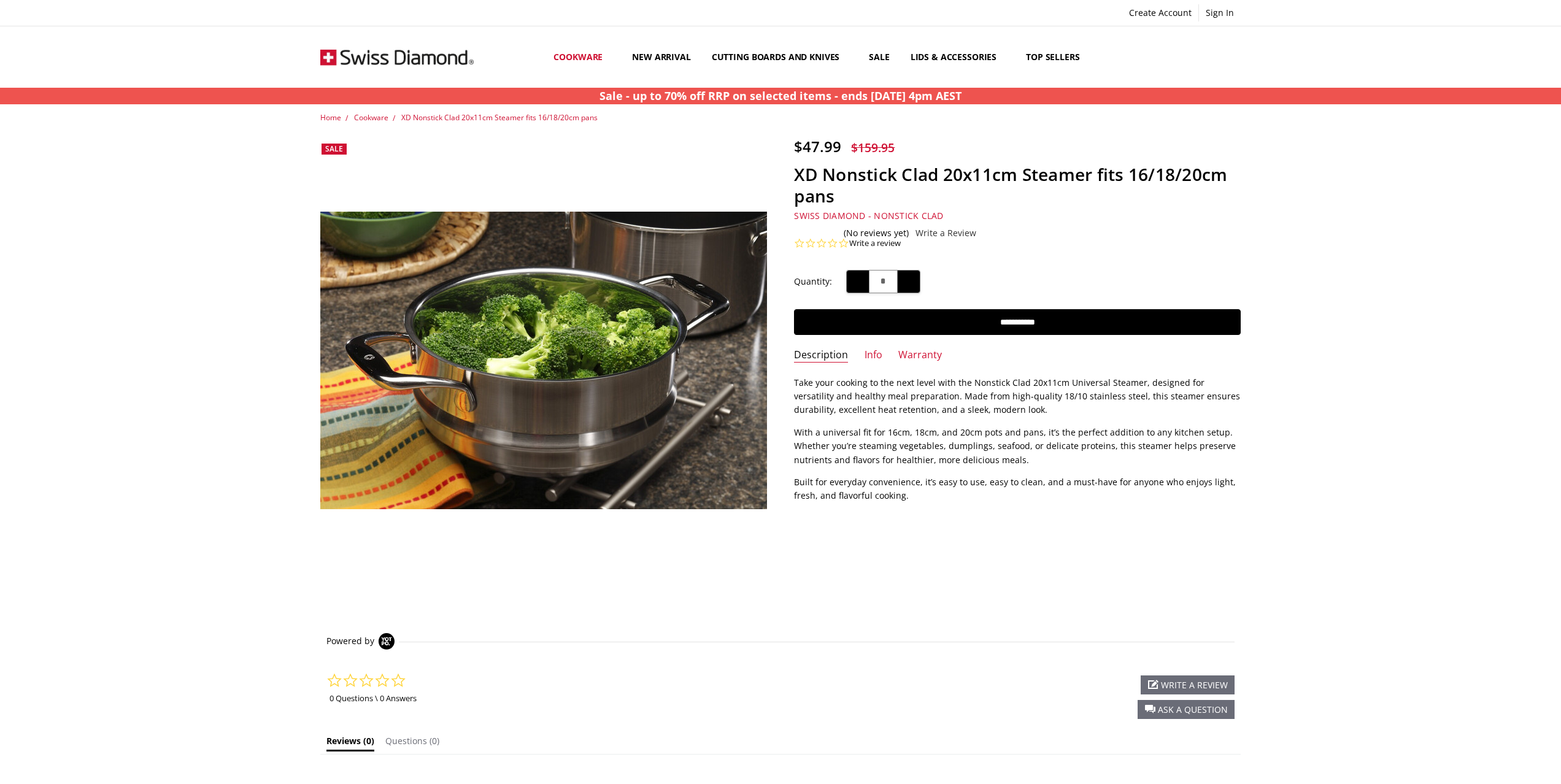
click at [377, 120] on span "Cookware" at bounding box center [371, 118] width 34 height 10
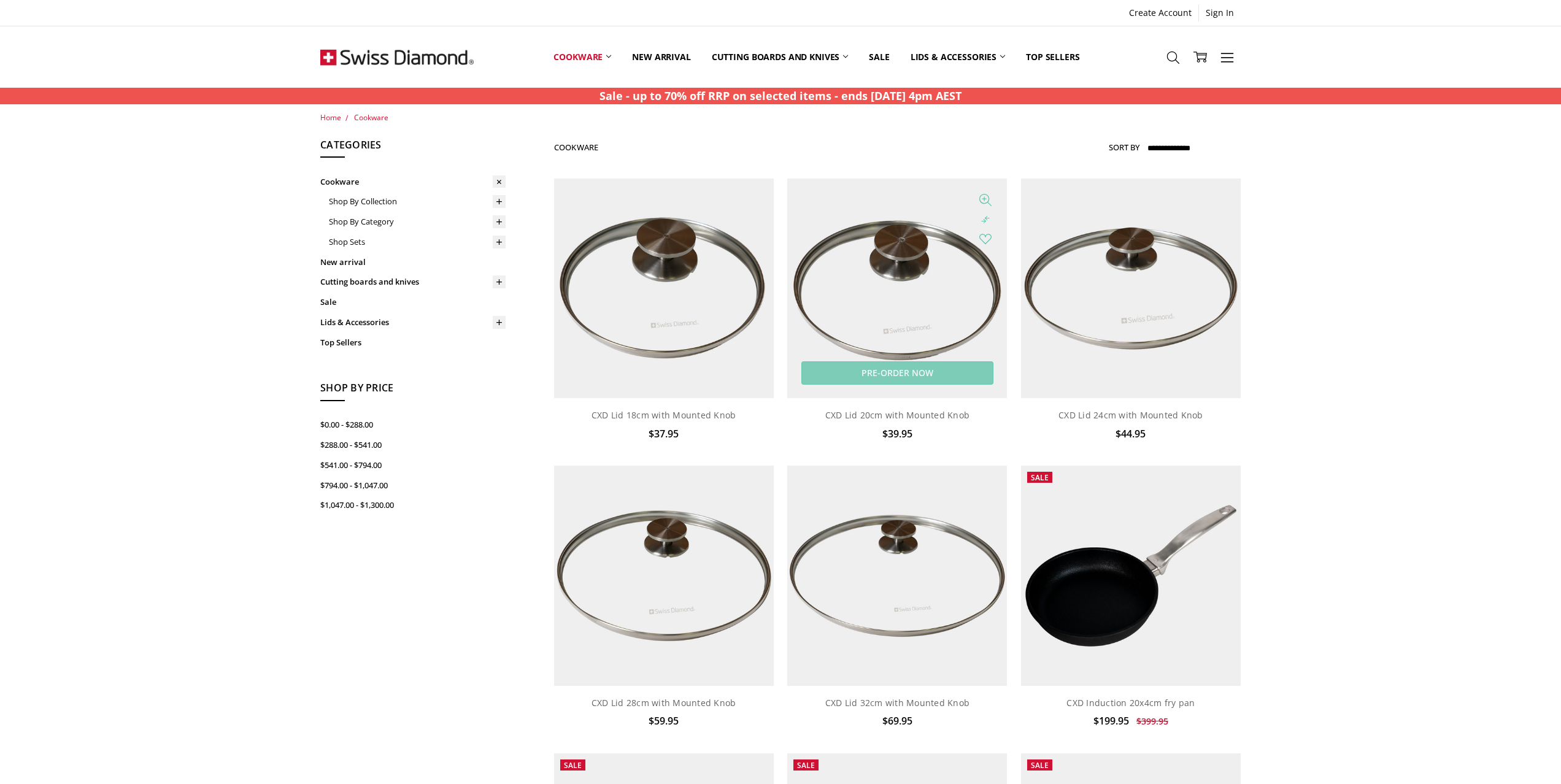
click at [947, 332] on img at bounding box center [897, 288] width 220 height 220
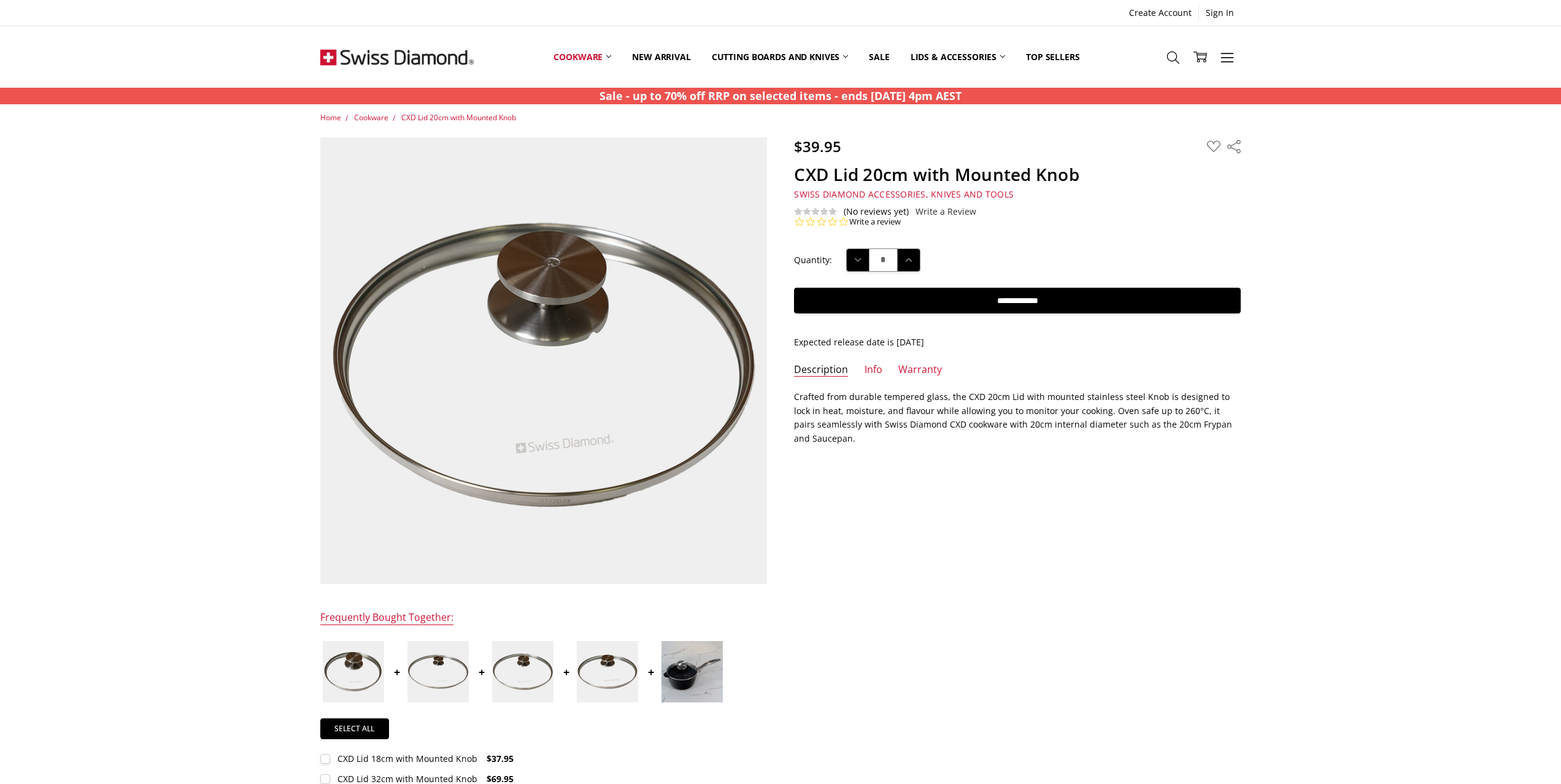
click at [695, 682] on img at bounding box center [692, 672] width 61 height 61
click at [609, 668] on img at bounding box center [607, 672] width 61 height 61
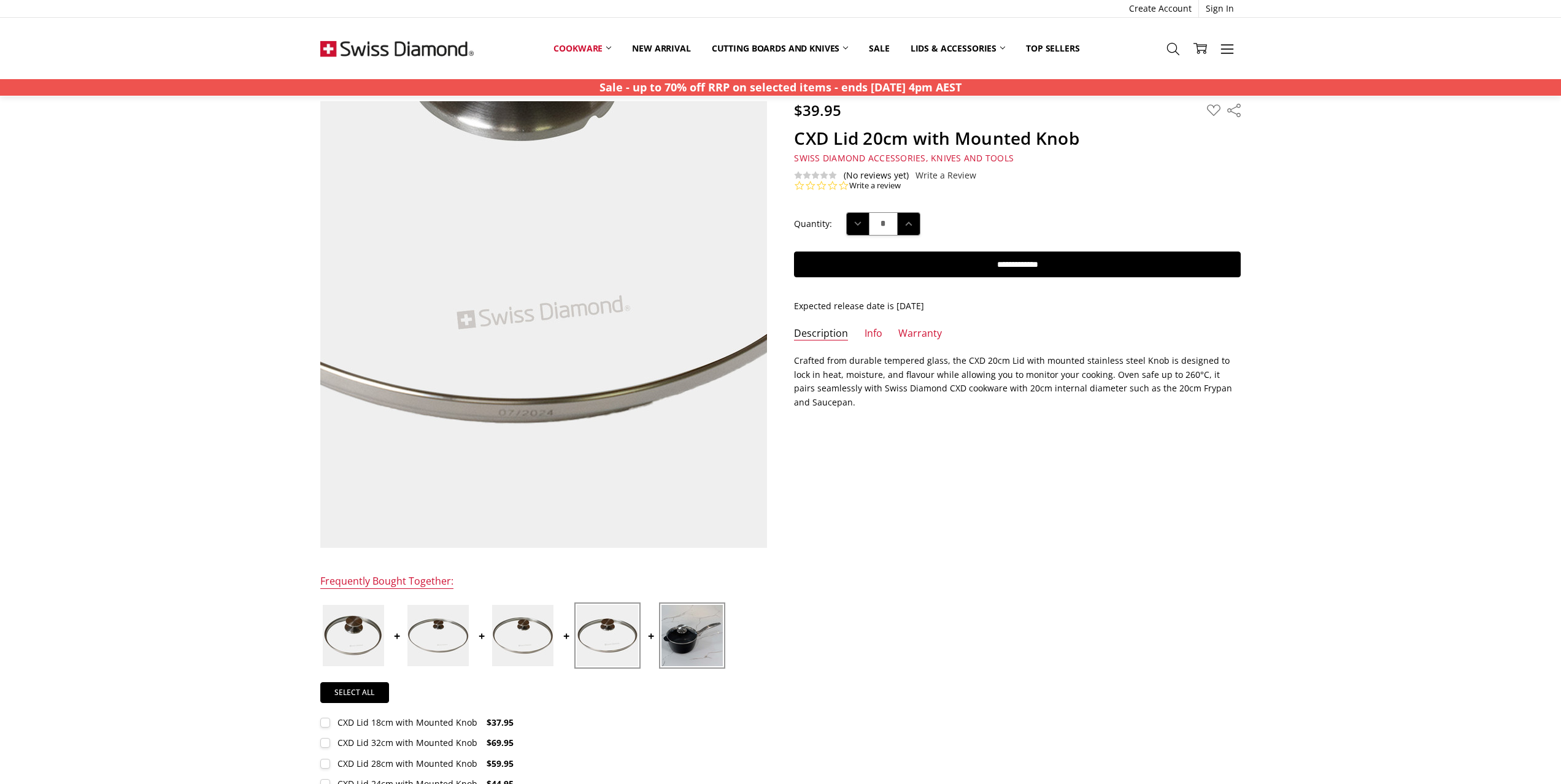
scroll to position [16, 0]
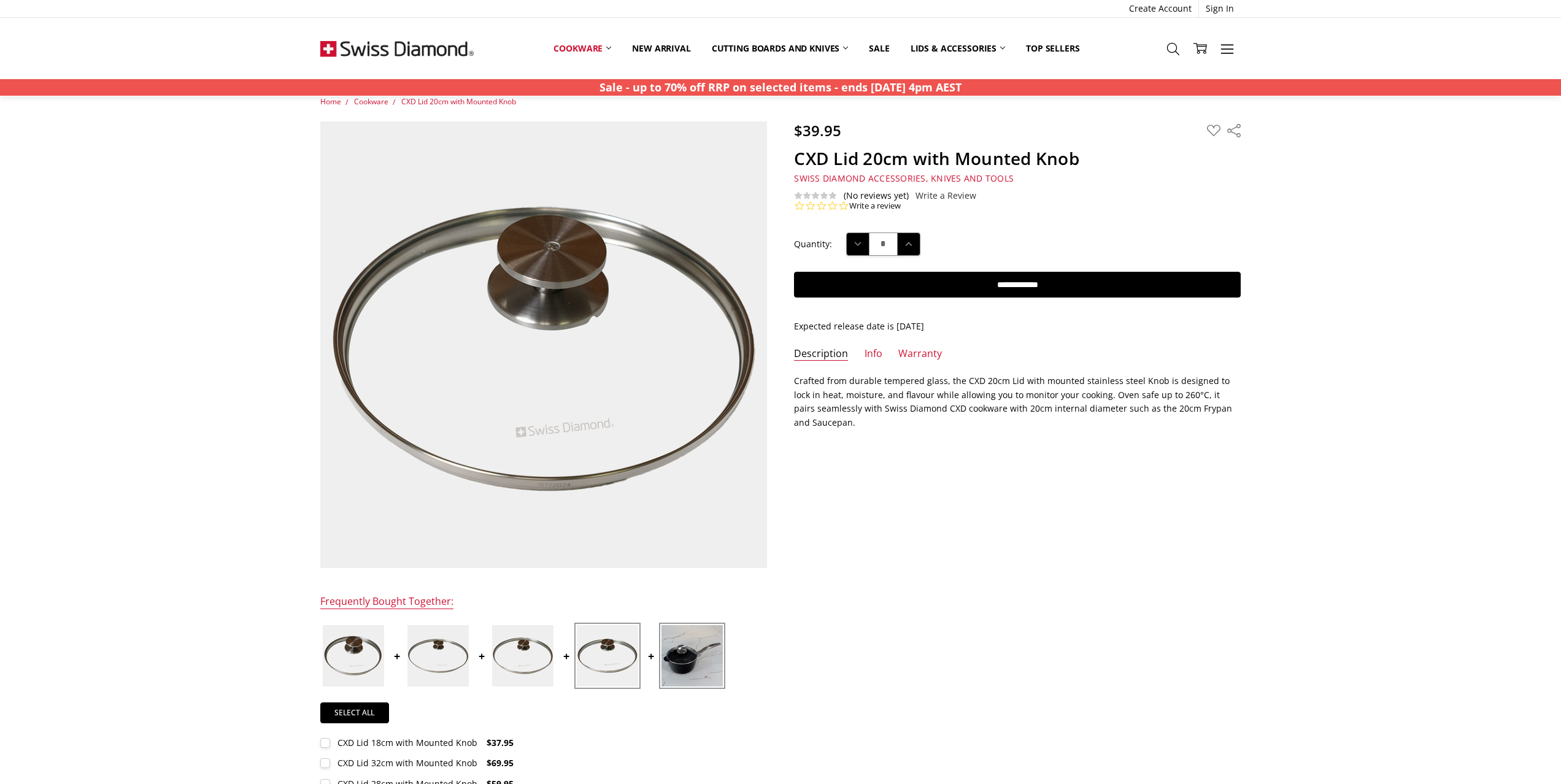
click at [528, 635] on img at bounding box center [522, 655] width 61 height 61
click at [452, 653] on img at bounding box center [438, 655] width 61 height 61
click at [386, 650] on label at bounding box center [353, 655] width 67 height 67
click at [607, 655] on img at bounding box center [607, 655] width 61 height 61
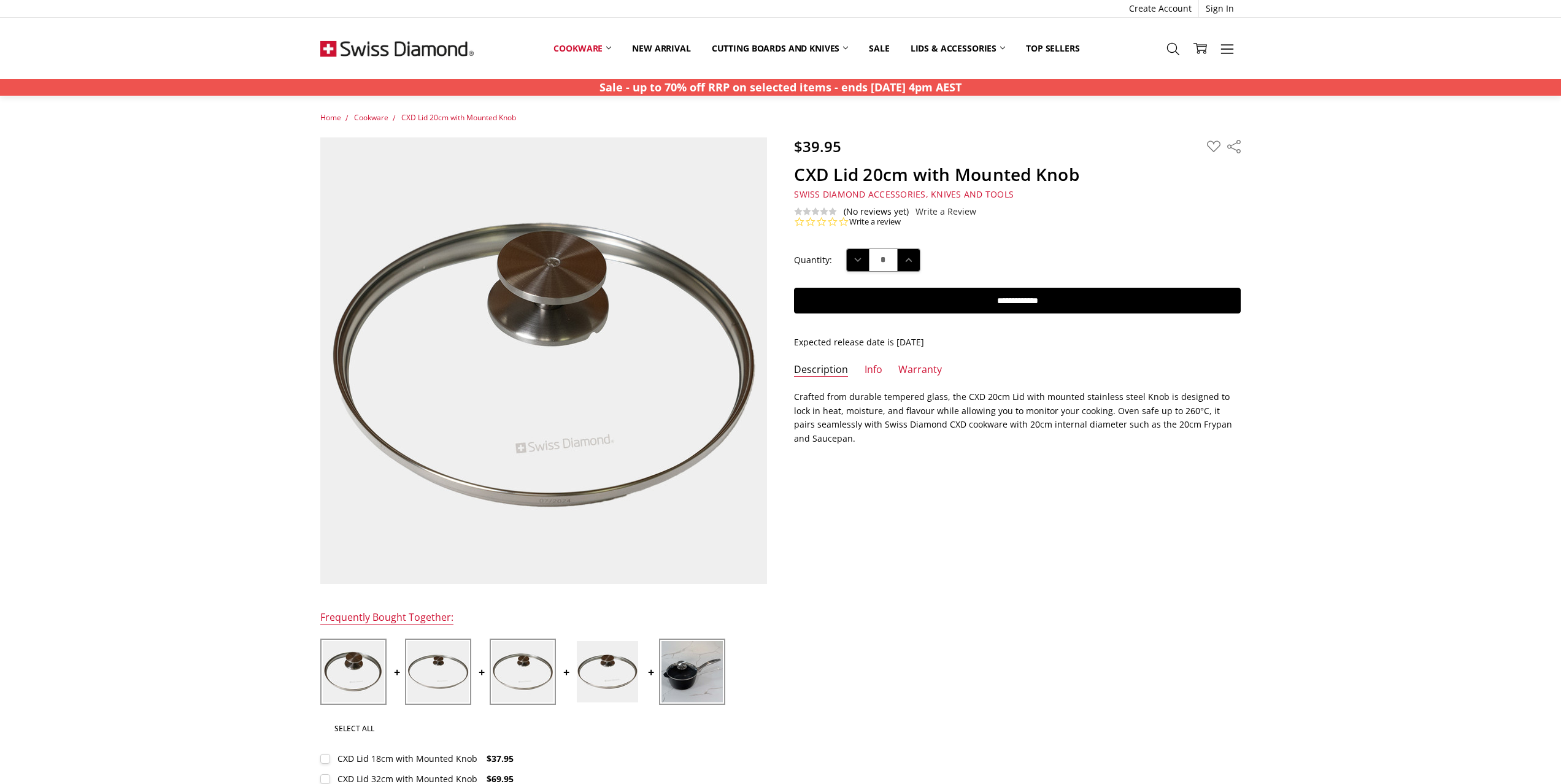
scroll to position [83, 0]
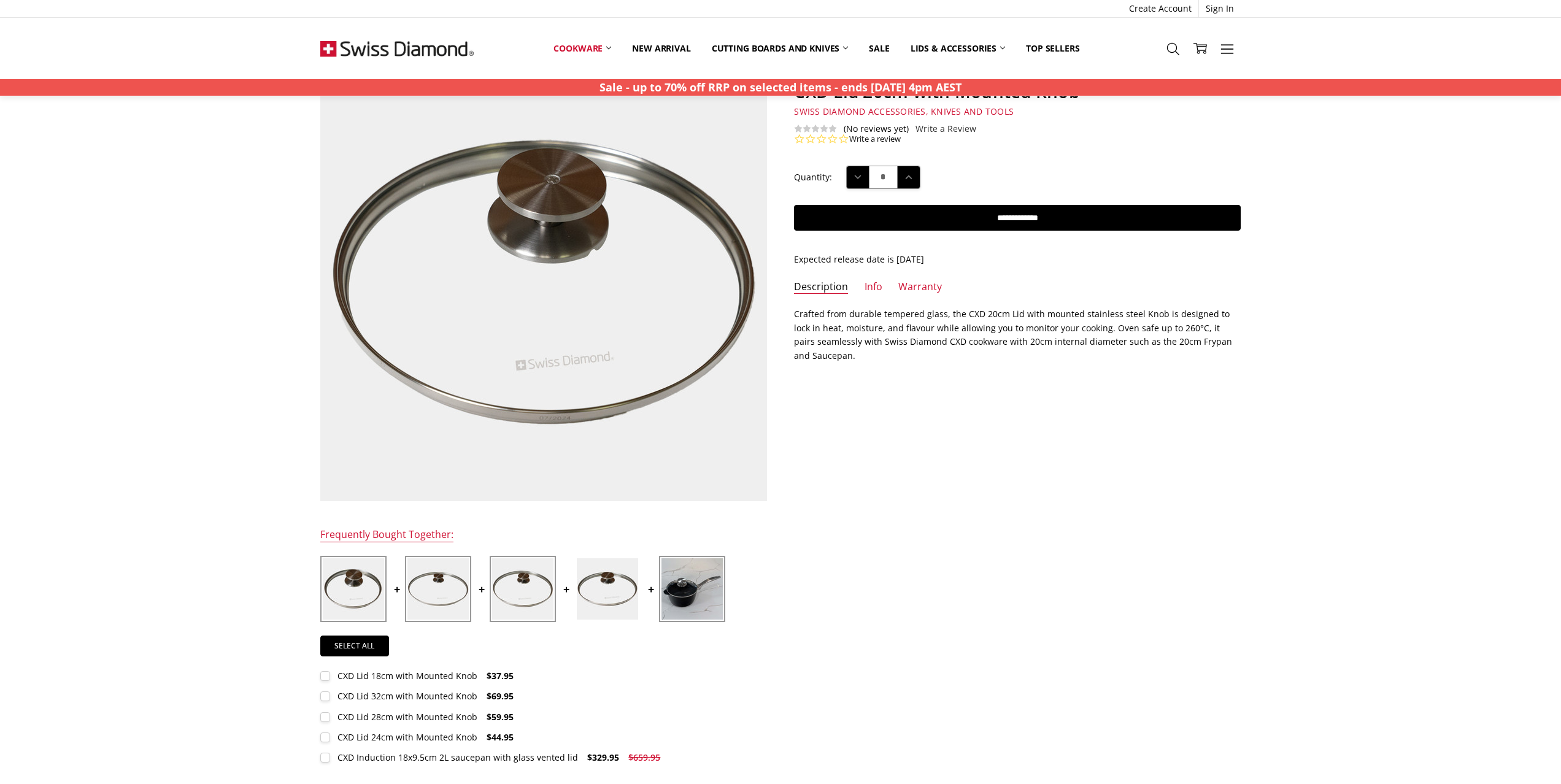
click at [425, 699] on div "CXD Lid 32cm with Mounted Knob" at bounding box center [408, 696] width 140 height 12
click at [414, 717] on div "CXD Lid 28cm with Mounted Knob" at bounding box center [408, 717] width 140 height 12
click at [443, 677] on div "CXD Lid 18cm with Mounted Knob" at bounding box center [408, 676] width 140 height 12
click at [413, 759] on div "CXD Induction 18x9.5cm 2L saucepan with glass vented lid" at bounding box center [458, 758] width 240 height 12
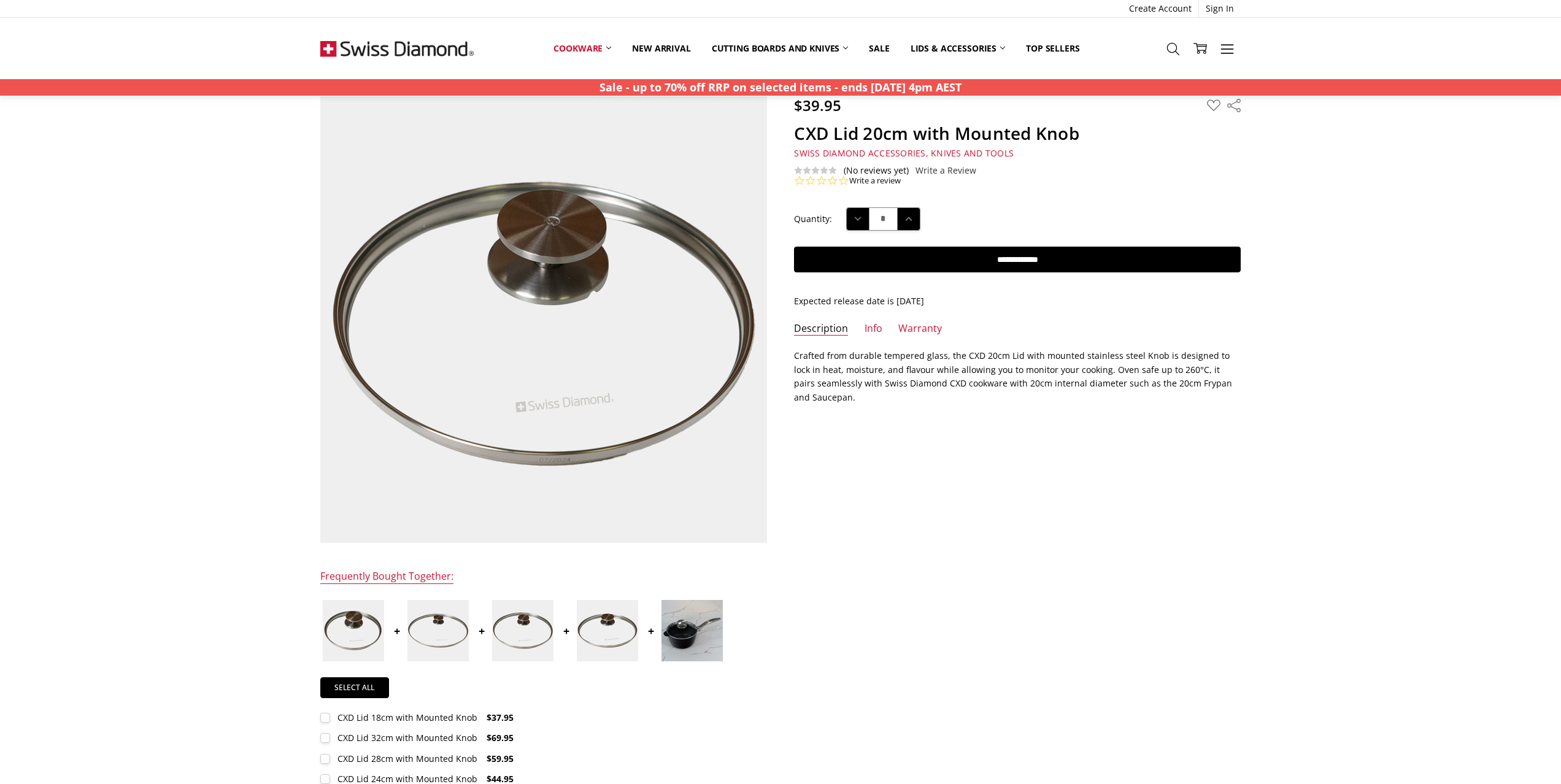
scroll to position [0, 0]
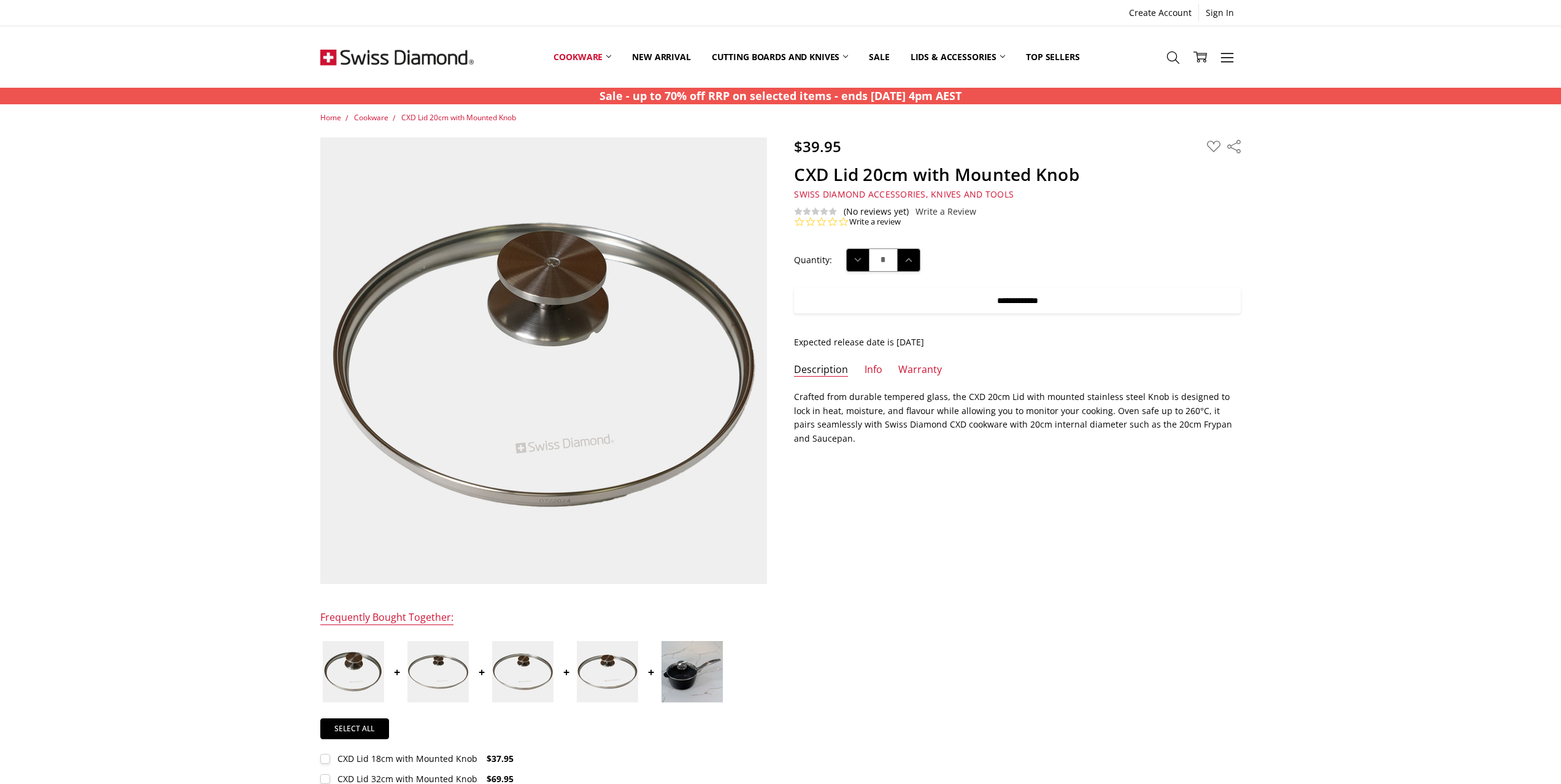
click at [1122, 307] on input "**********" at bounding box center [1017, 301] width 447 height 26
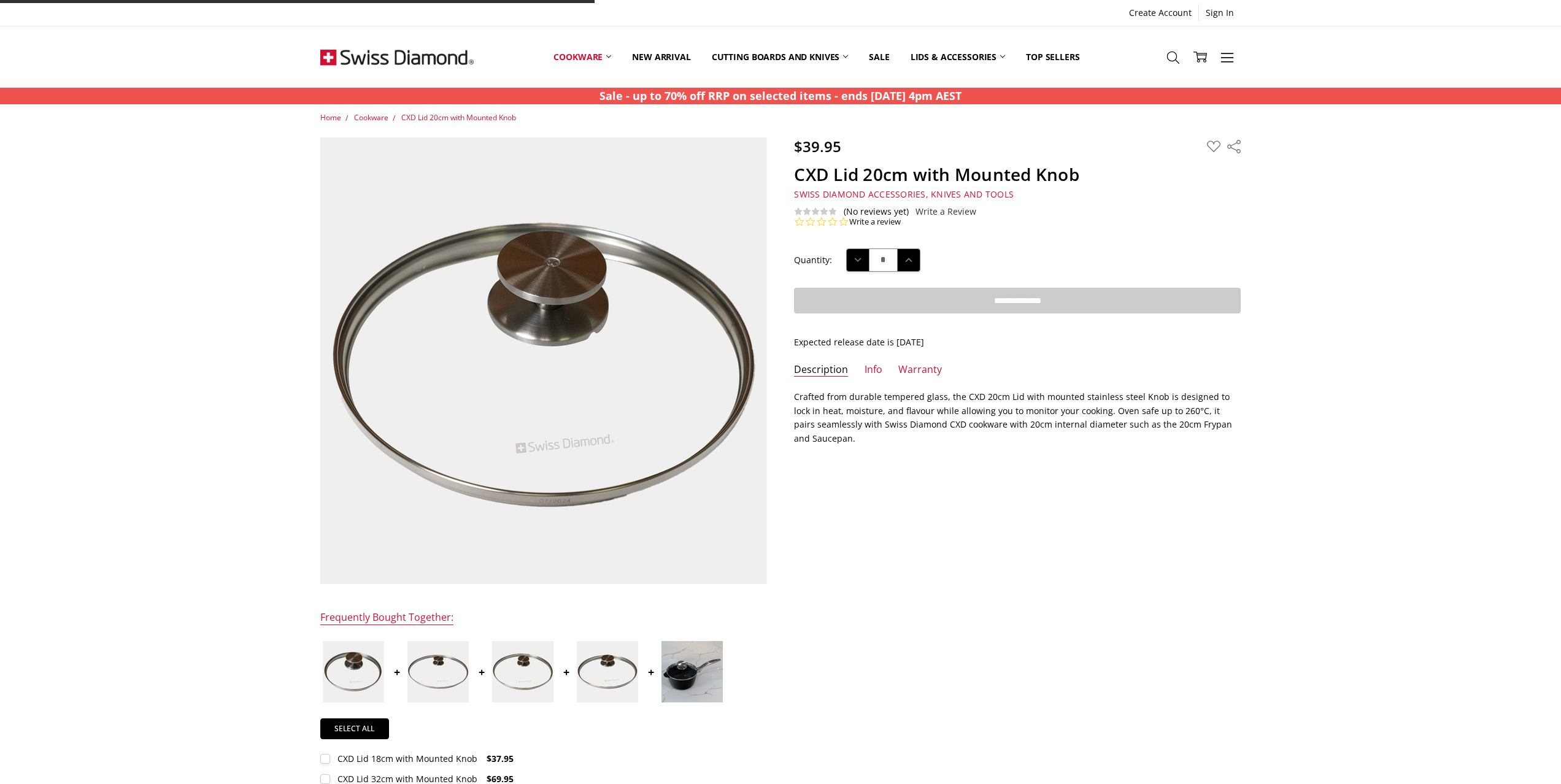
type input "**********"
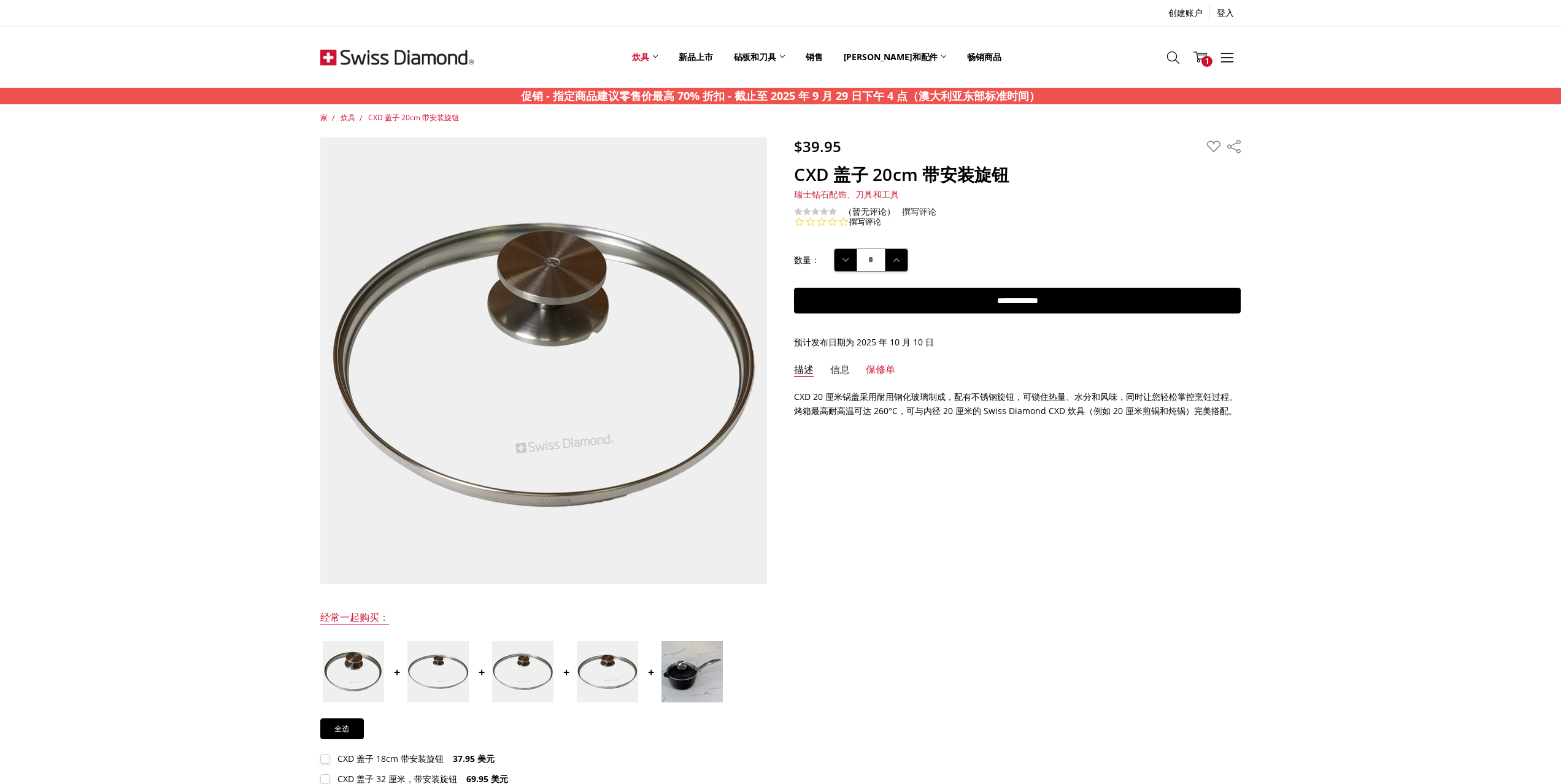
click at [839, 370] on font "信息" at bounding box center [840, 369] width 19 height 14
click at [866, 373] on font "保修单" at bounding box center [881, 369] width 30 height 14
click at [353, 119] on font "炊具" at bounding box center [347, 118] width 15 height 10
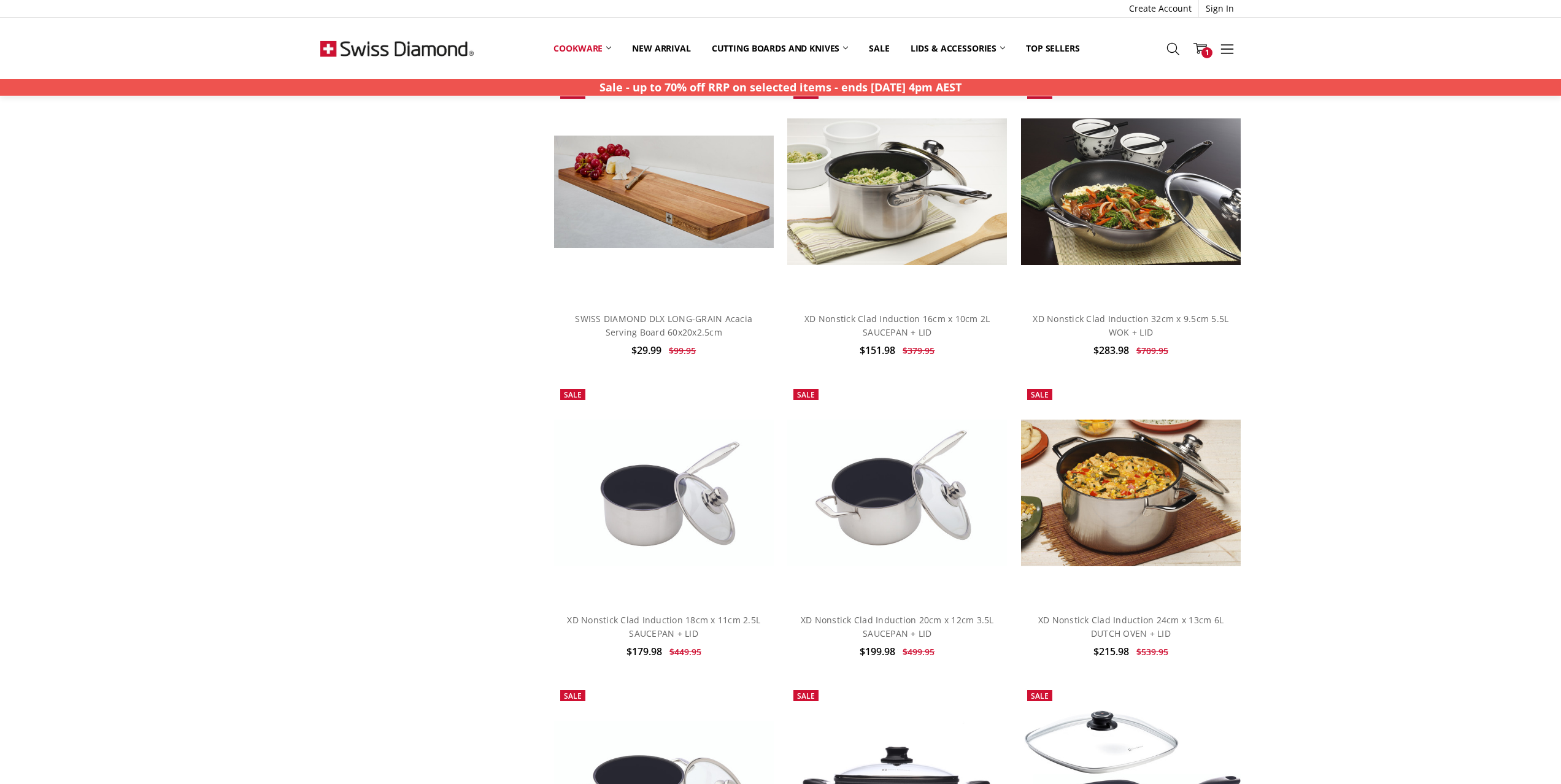
scroll to position [6428, 0]
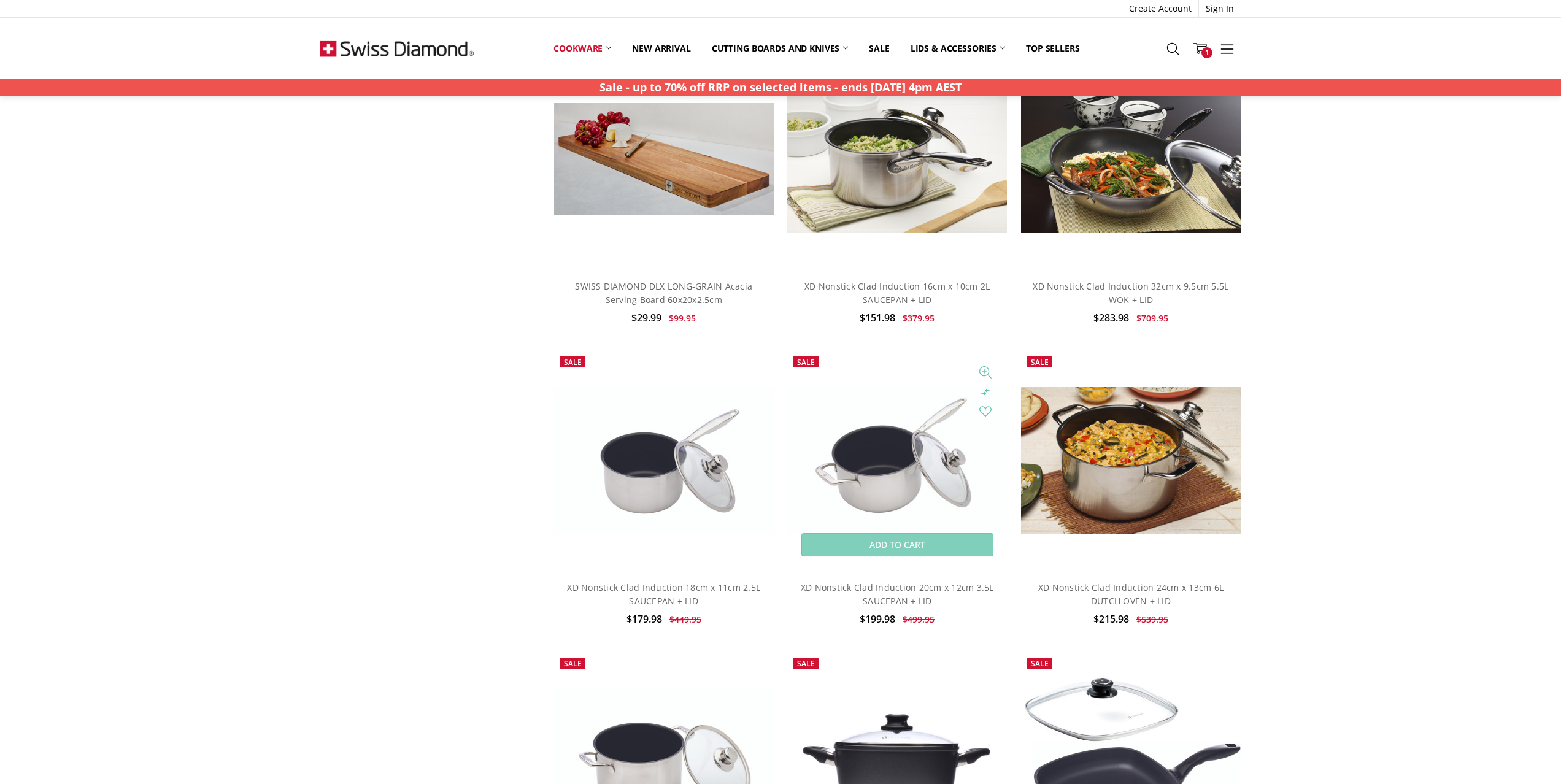
click at [943, 486] on img at bounding box center [897, 460] width 220 height 147
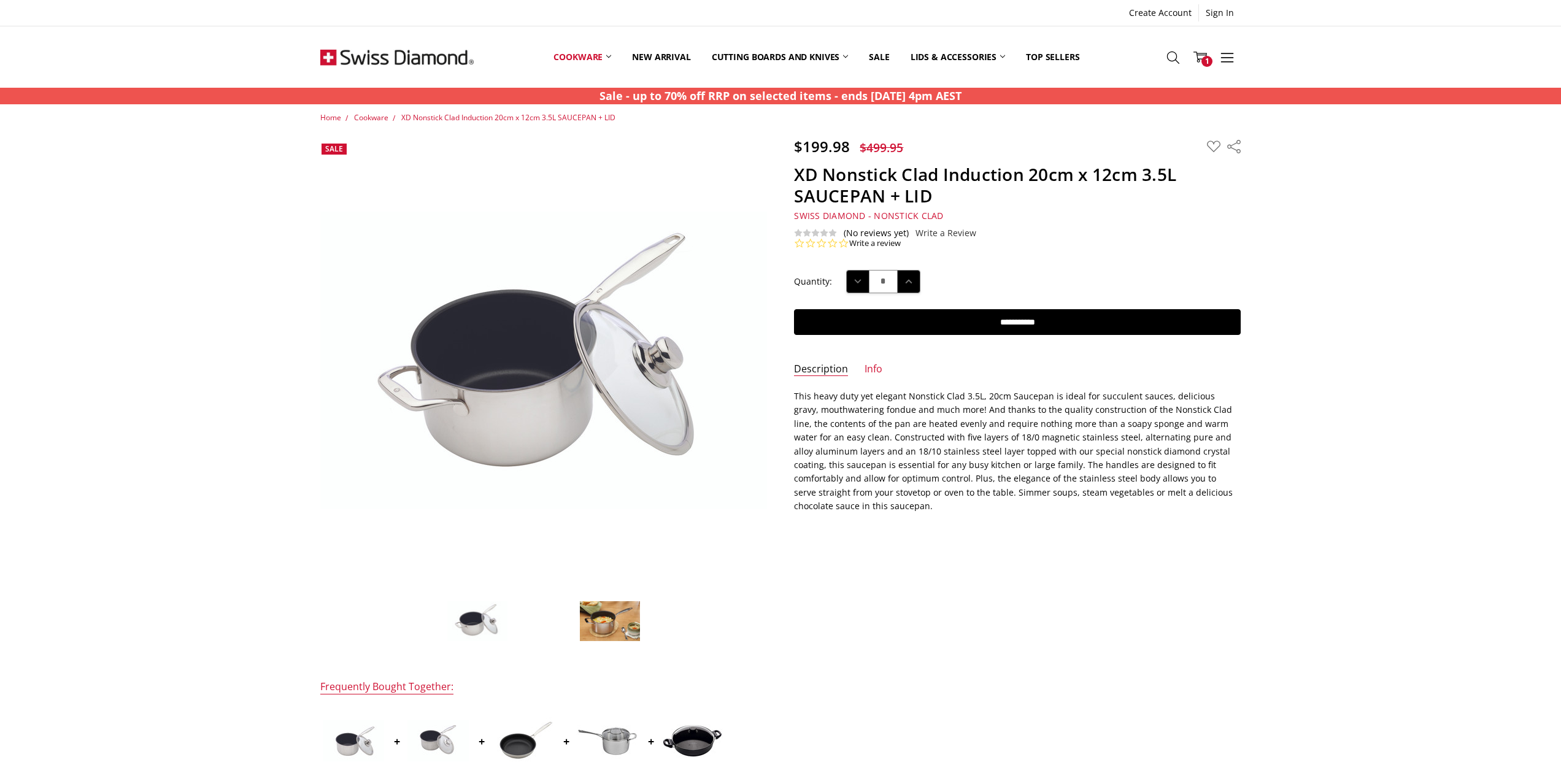
click at [605, 623] on img at bounding box center [610, 621] width 61 height 42
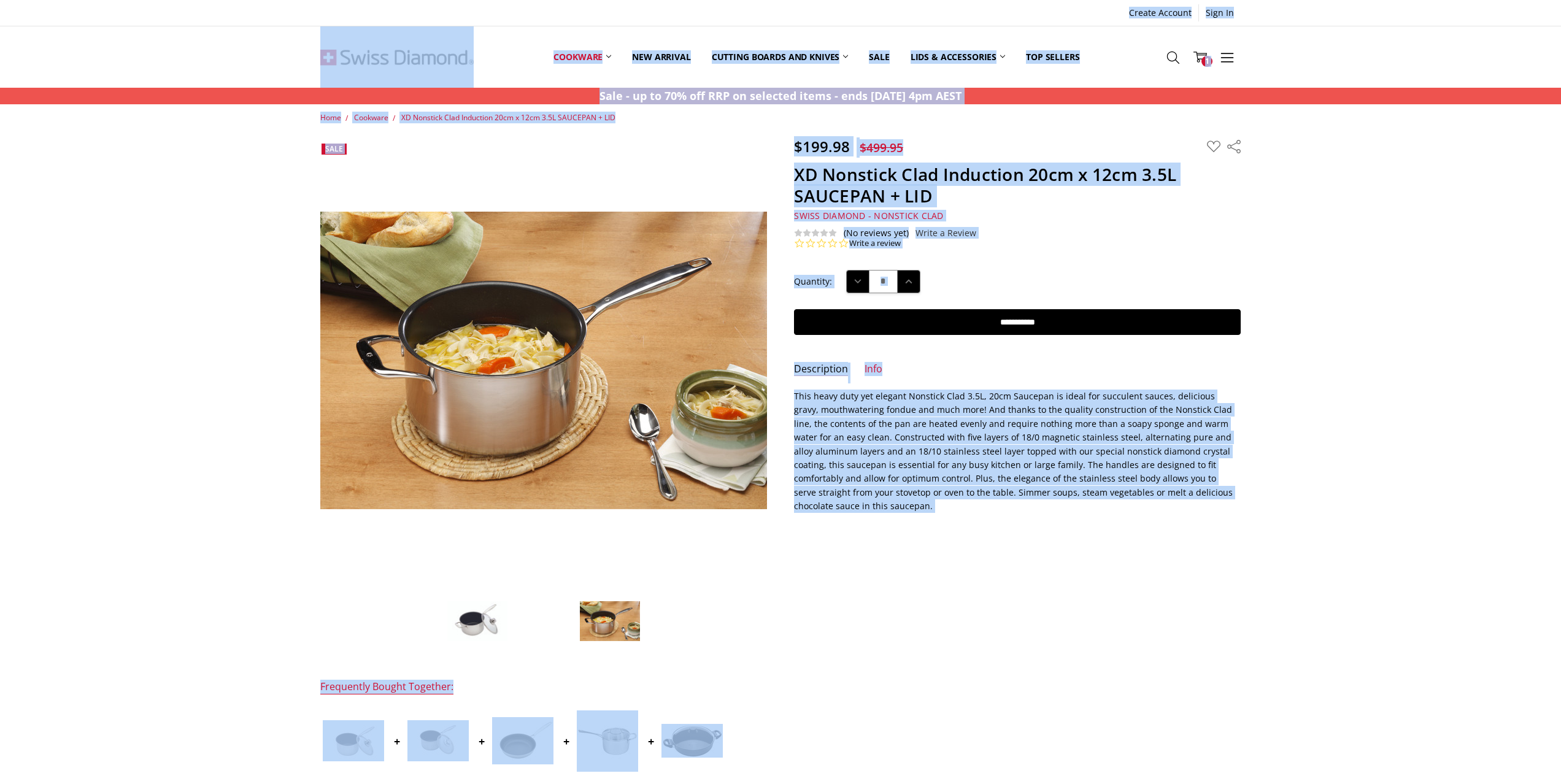
click at [145, 251] on div "Home Cookware XD Nonstick Clad Induction 20cm x 12cm 3.5L SAUCEPAN + LID $199.98" at bounding box center [780, 641] width 1561 height 1059
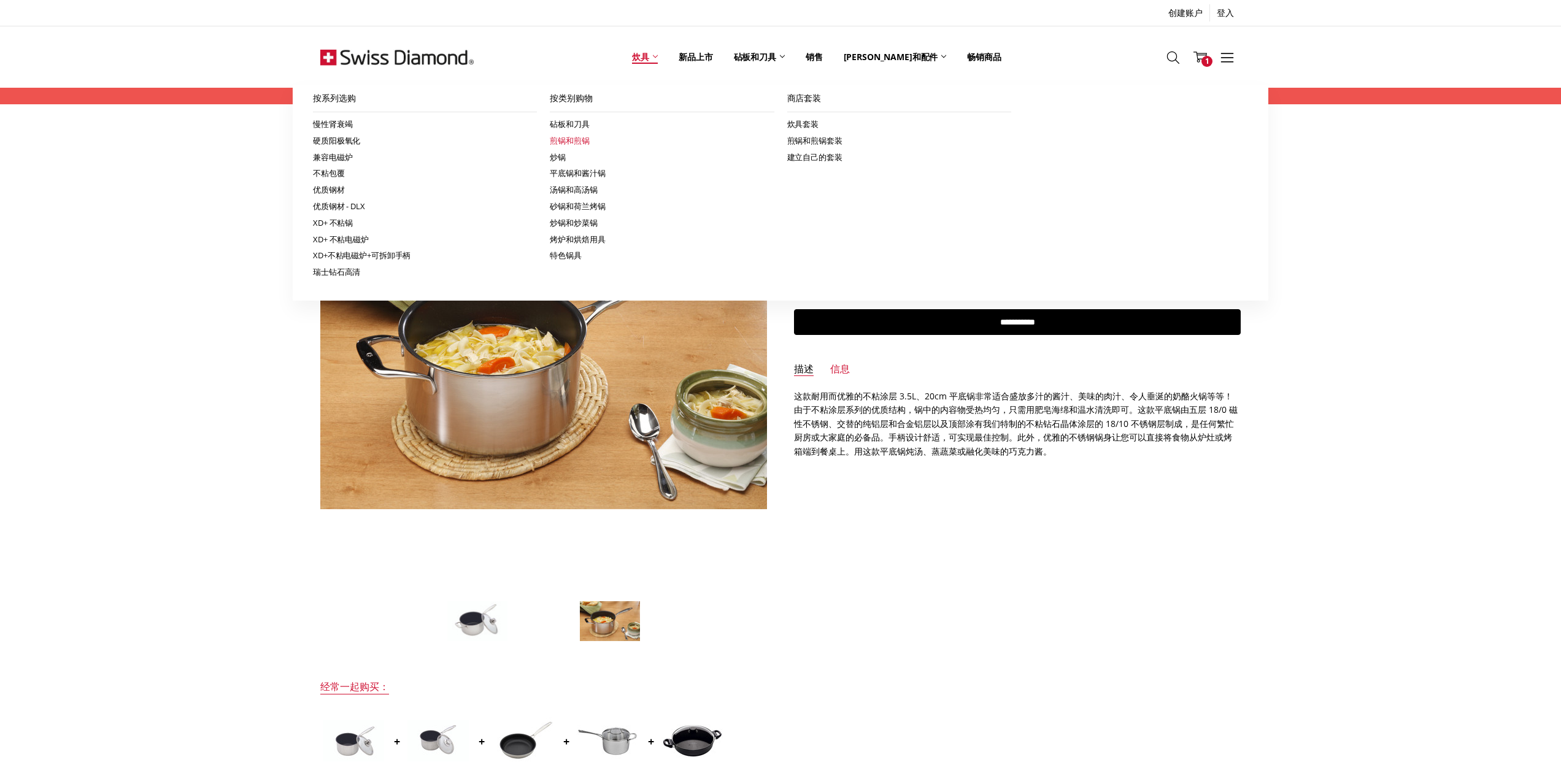
click at [574, 141] on font "煎锅和煎锅" at bounding box center [569, 140] width 39 height 11
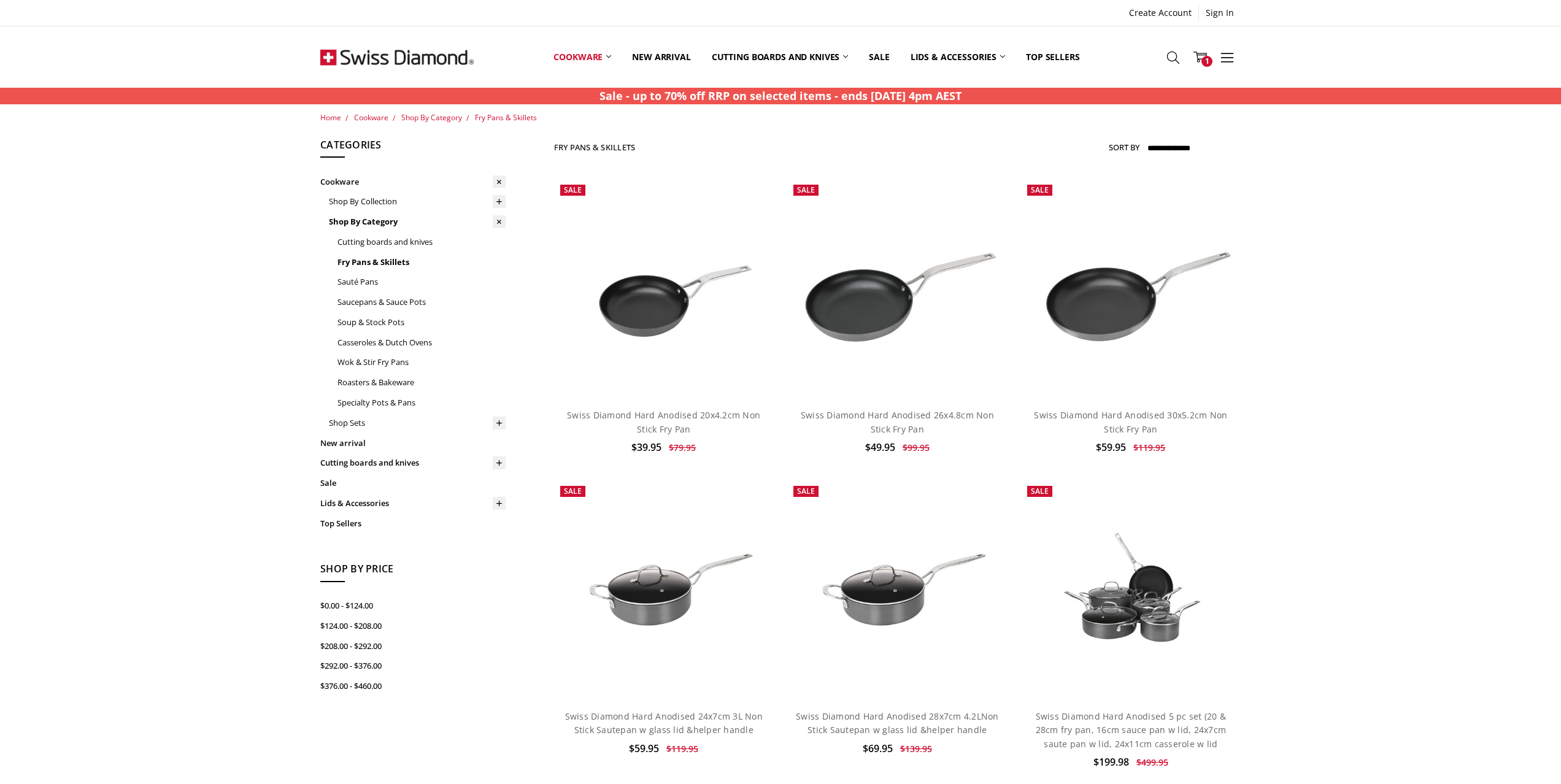
click at [405, 50] on img at bounding box center [397, 57] width 154 height 61
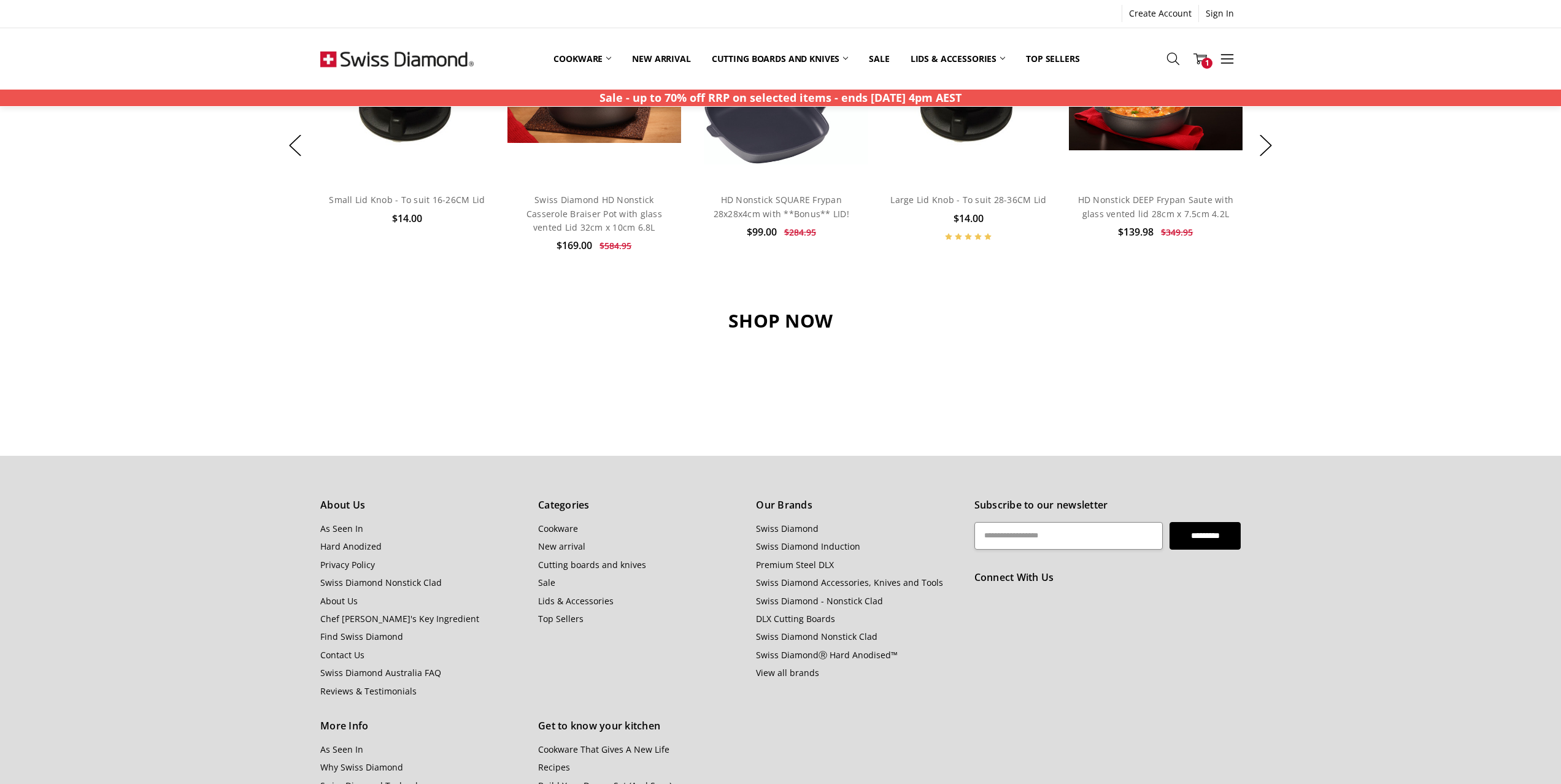
scroll to position [1075, 0]
